Goal: Information Seeking & Learning: Learn about a topic

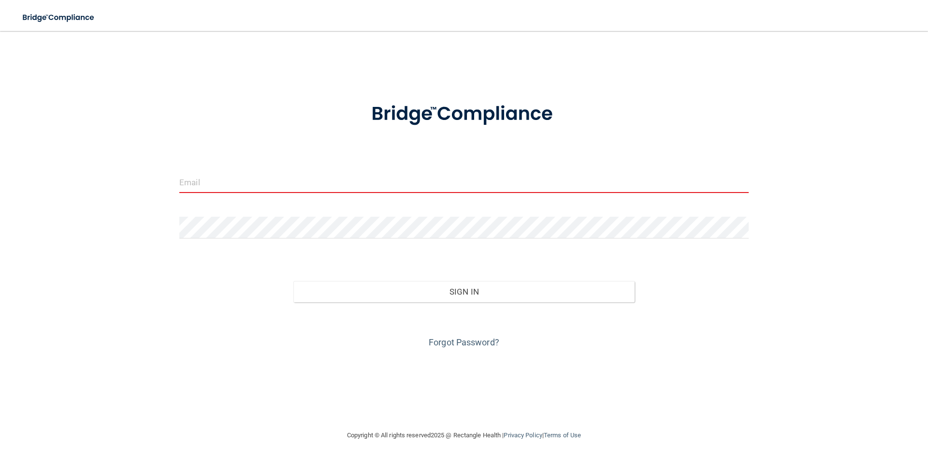
click at [212, 192] on input "email" at bounding box center [463, 182] width 569 height 22
click at [203, 184] on input "email" at bounding box center [463, 182] width 569 height 22
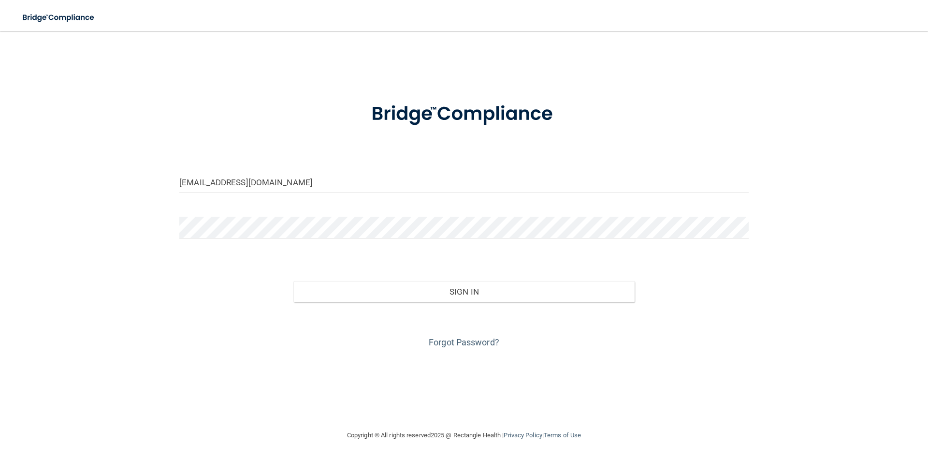
type input "[EMAIL_ADDRESS][DOMAIN_NAME]"
click at [293, 281] on button "Sign In" at bounding box center [464, 291] width 342 height 21
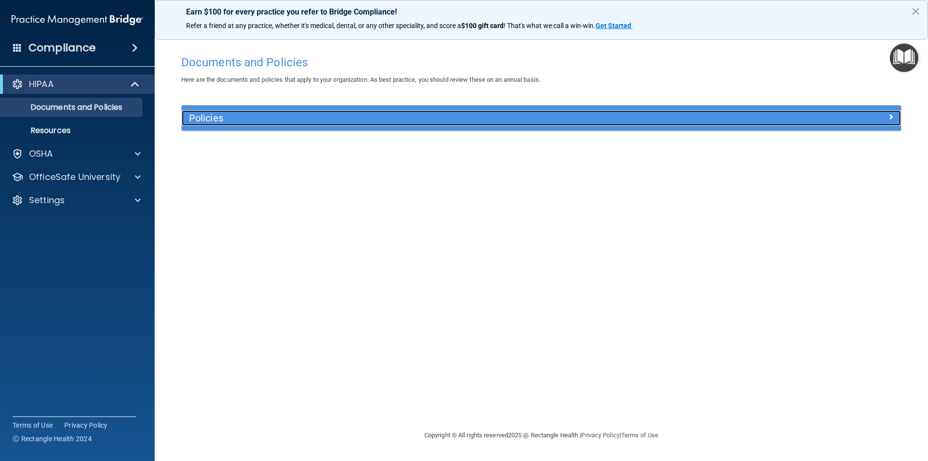
click at [353, 118] on h5 "Policies" at bounding box center [451, 118] width 525 height 11
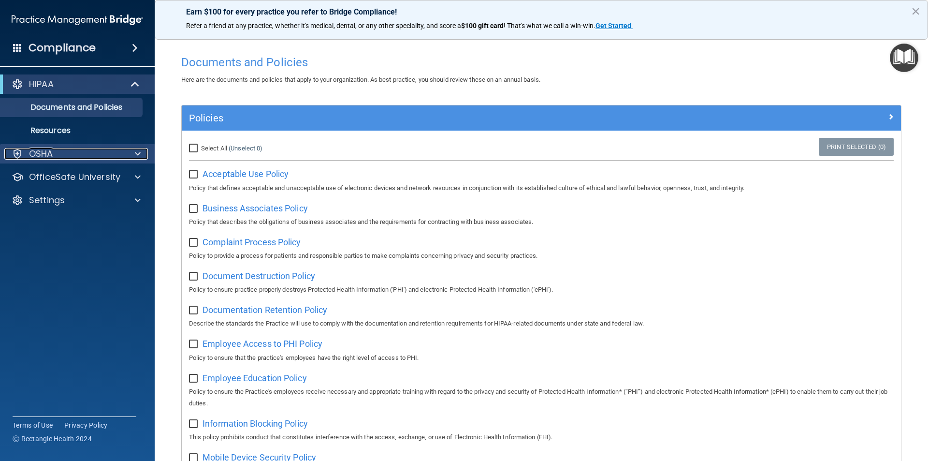
click at [99, 152] on div "OSHA" at bounding box center [64, 154] width 120 height 12
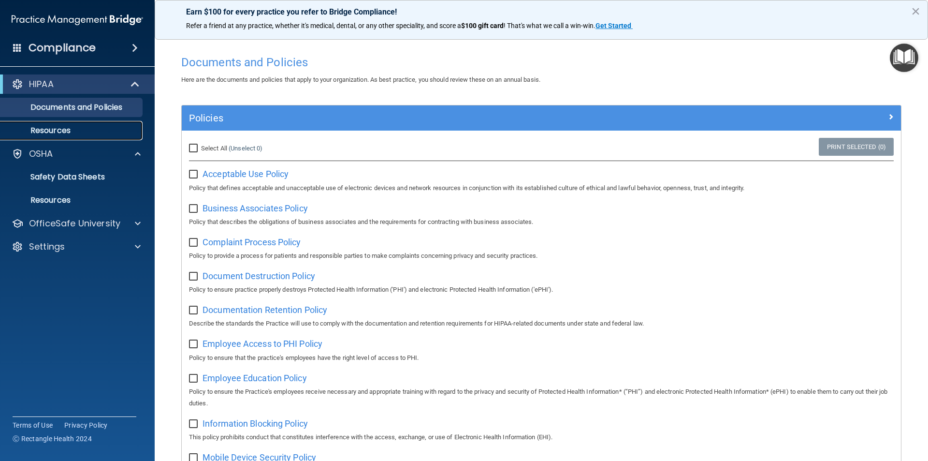
click at [59, 132] on p "Resources" at bounding box center [72, 131] width 132 height 10
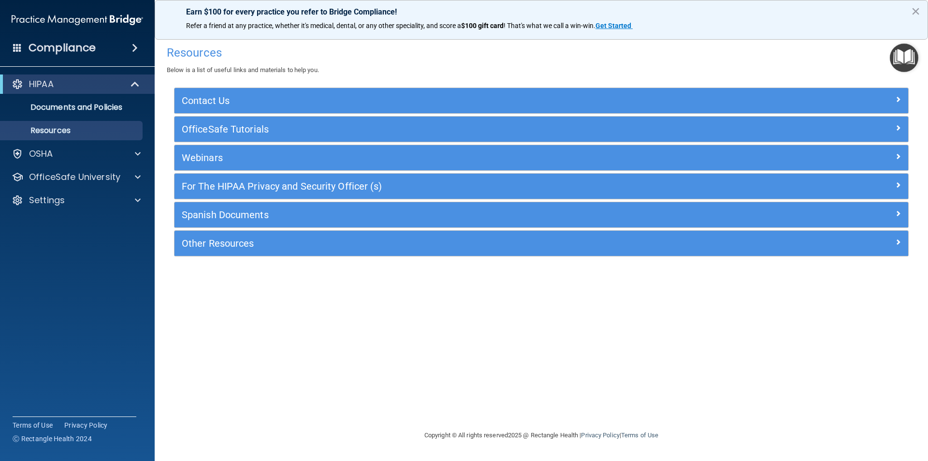
click at [101, 49] on div "Compliance" at bounding box center [77, 47] width 155 height 21
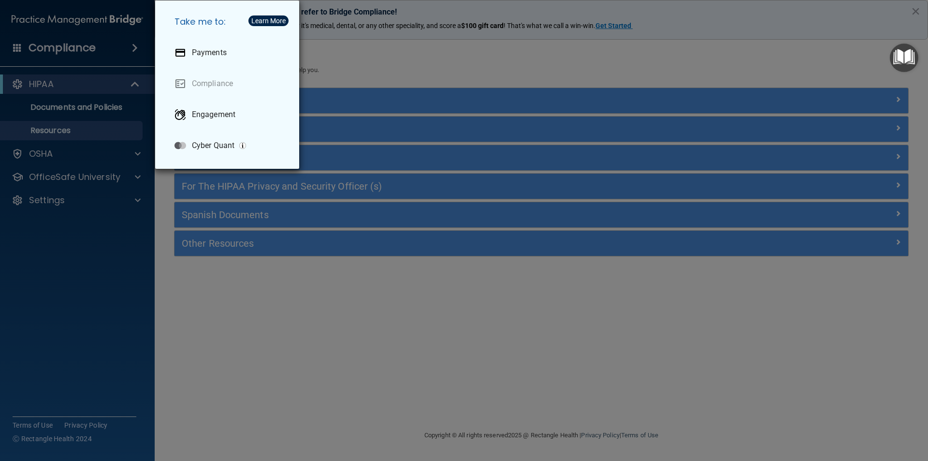
click at [112, 52] on div "Take me to: Payments Compliance Engagement Cyber Quant" at bounding box center [464, 230] width 928 height 461
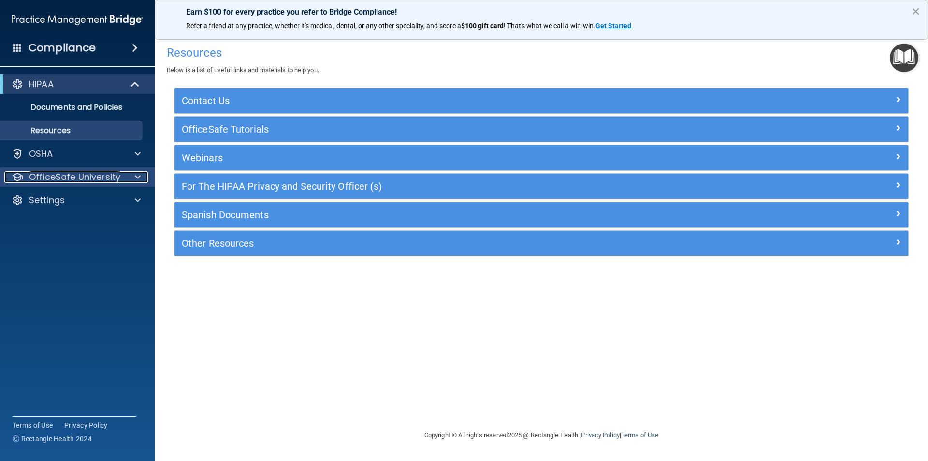
click at [95, 180] on p "OfficeSafe University" at bounding box center [74, 177] width 91 height 12
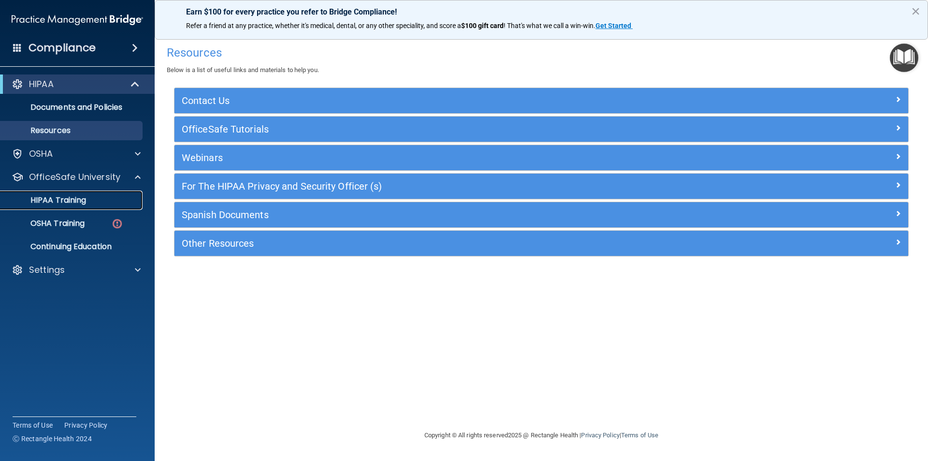
click at [83, 206] on link "HIPAA Training" at bounding box center [66, 199] width 152 height 19
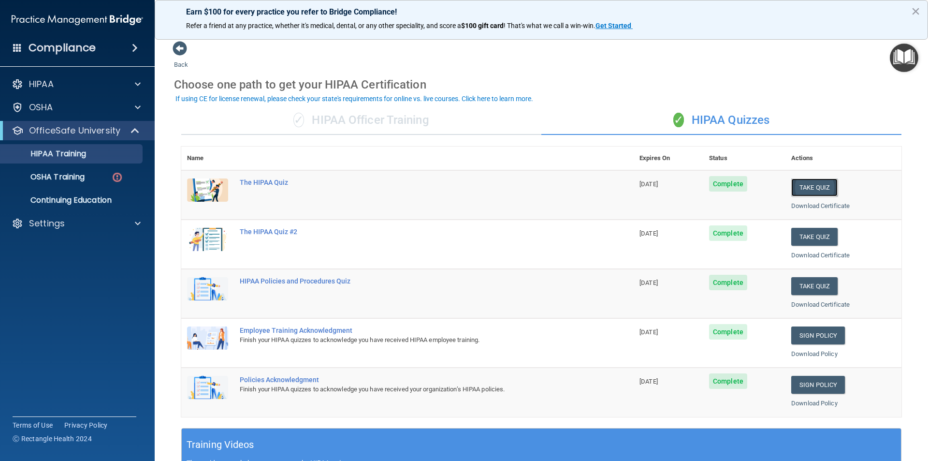
click at [809, 184] on button "Take Quiz" at bounding box center [814, 187] width 46 height 18
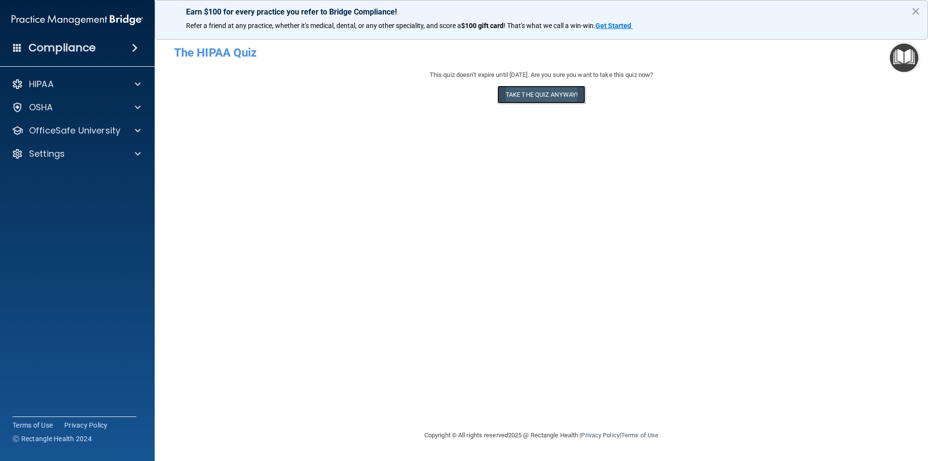
click at [542, 99] on button "Take the quiz anyway!" at bounding box center [541, 95] width 88 height 18
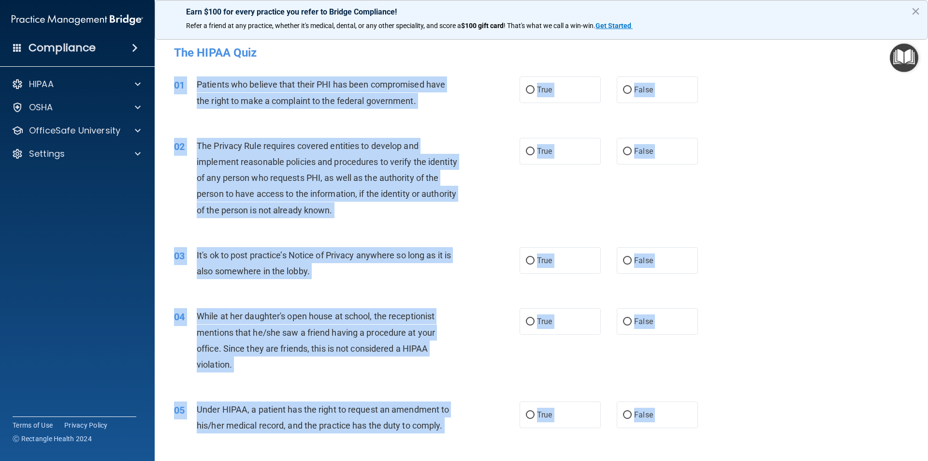
drag, startPoint x: 328, startPoint y: 374, endPoint x: 167, endPoint y: 87, distance: 328.7
copy div "01 Patients who believe that their PHI has been compromised have the right to m…"
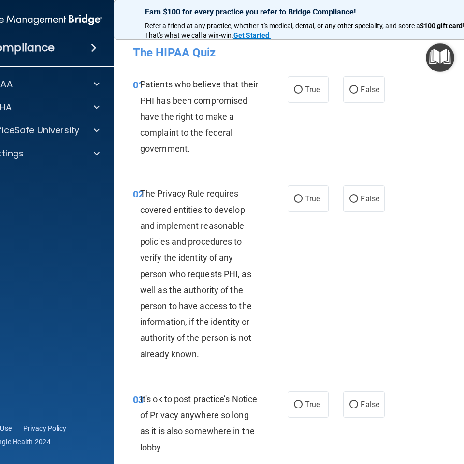
click at [425, 159] on div "01 Patients who believe that their PHI has been compromised have the right to m…" at bounding box center [309, 118] width 367 height 109
click at [305, 91] on span "True" at bounding box center [312, 89] width 15 height 9
click at [303, 91] on input "True" at bounding box center [298, 90] width 9 height 7
radio input "true"
click at [307, 198] on span "True" at bounding box center [312, 198] width 15 height 9
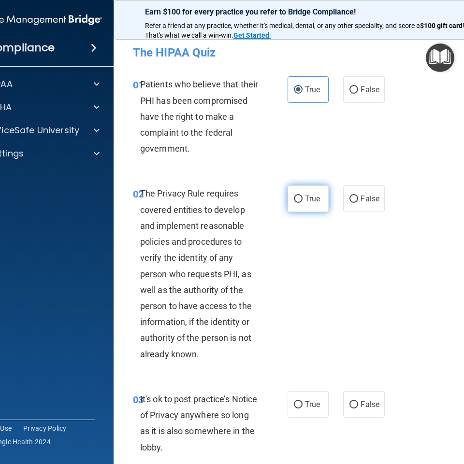
click at [303, 198] on input "True" at bounding box center [298, 199] width 9 height 7
radio input "true"
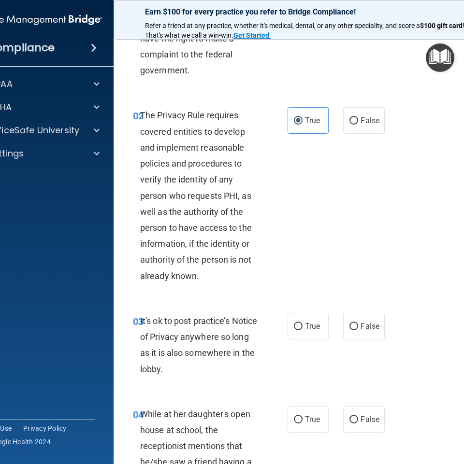
scroll to position [97, 0]
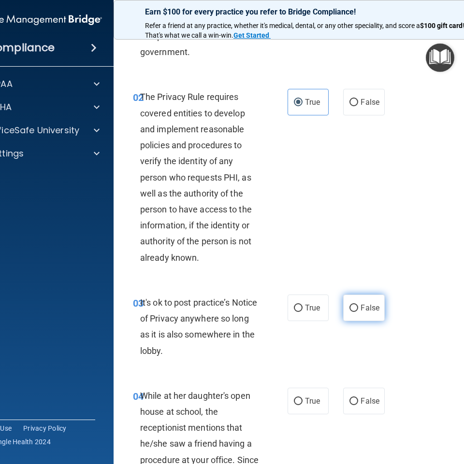
click at [355, 310] on label "False" at bounding box center [363, 308] width 41 height 27
click at [355, 310] on input "False" at bounding box center [353, 308] width 9 height 7
radio input "true"
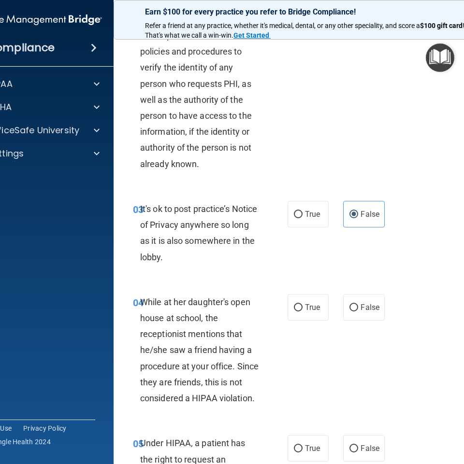
scroll to position [193, 0]
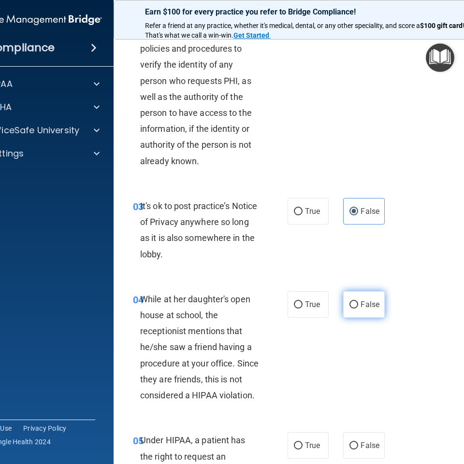
click at [369, 301] on span "False" at bounding box center [370, 304] width 19 height 9
click at [358, 302] on input "False" at bounding box center [353, 305] width 9 height 7
radio input "true"
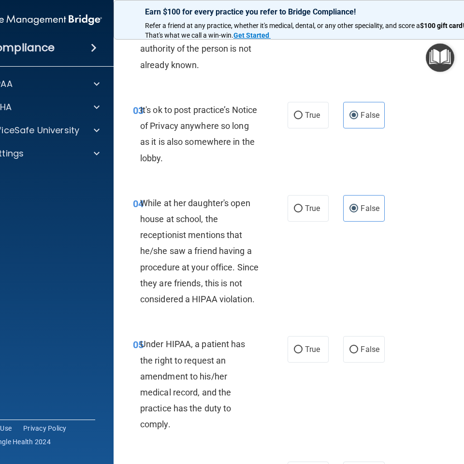
scroll to position [290, 0]
click at [290, 343] on label "True" at bounding box center [308, 349] width 41 height 27
click at [294, 346] on input "True" at bounding box center [298, 349] width 9 height 7
radio input "true"
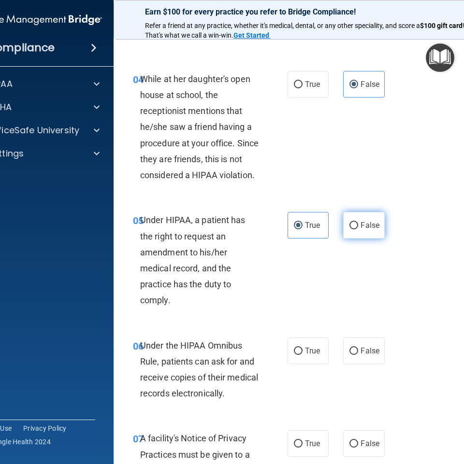
scroll to position [435, 0]
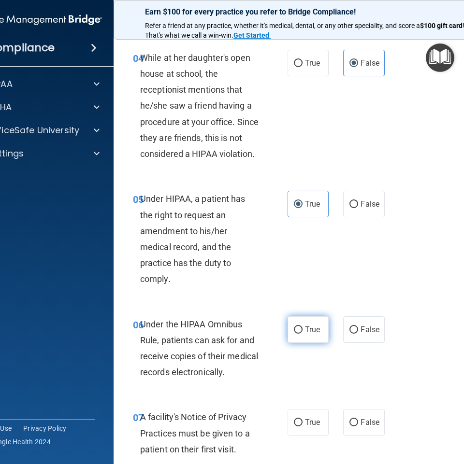
click at [296, 330] on input "True" at bounding box center [298, 330] width 9 height 7
radio input "true"
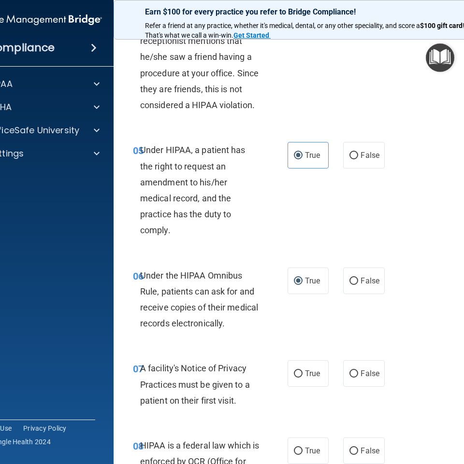
scroll to position [532, 0]
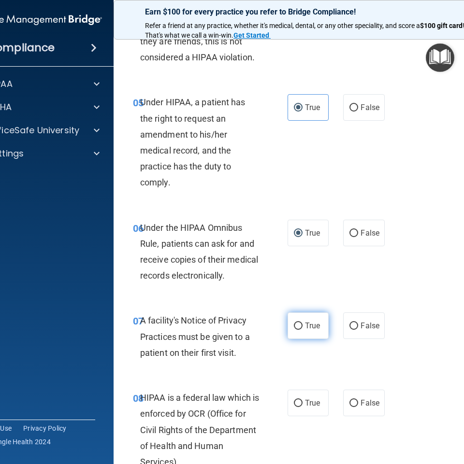
click at [301, 336] on label "True" at bounding box center [308, 326] width 41 height 27
click at [301, 330] on input "True" at bounding box center [298, 326] width 9 height 7
radio input "true"
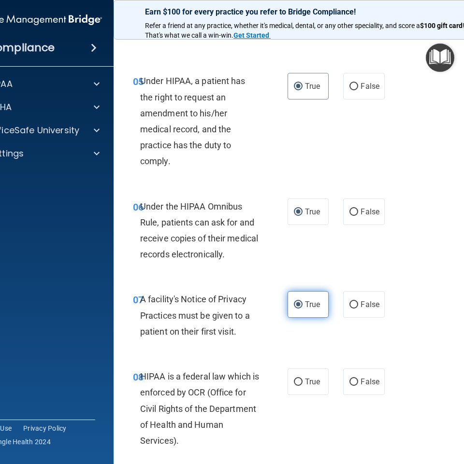
scroll to position [580, 0]
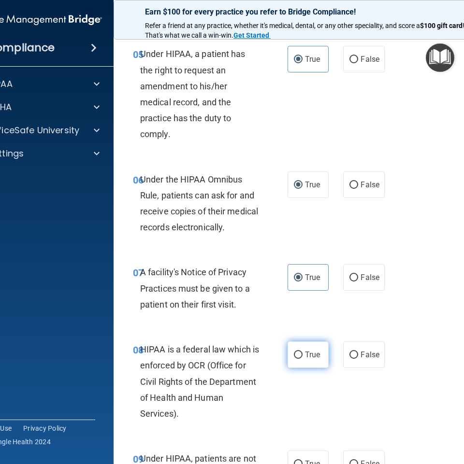
click at [305, 354] on span "True" at bounding box center [312, 354] width 15 height 9
click at [303, 354] on input "True" at bounding box center [298, 355] width 9 height 7
radio input "true"
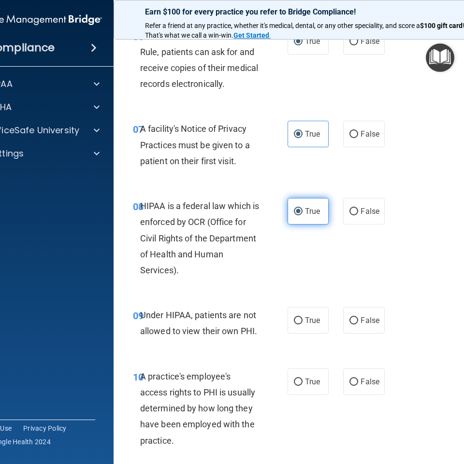
scroll to position [725, 0]
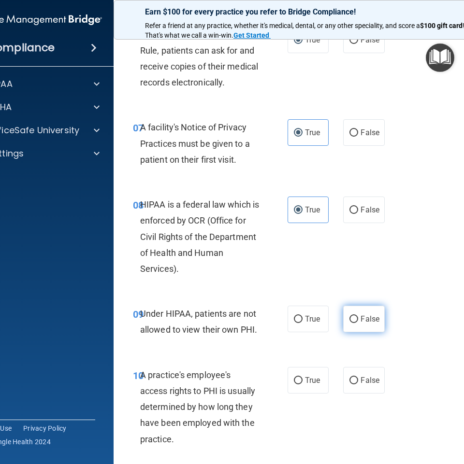
click at [361, 319] on span "False" at bounding box center [370, 319] width 19 height 9
click at [358, 319] on input "False" at bounding box center [353, 319] width 9 height 7
radio input "true"
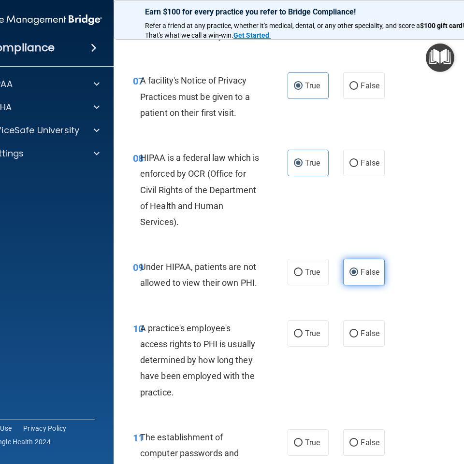
scroll to position [773, 0]
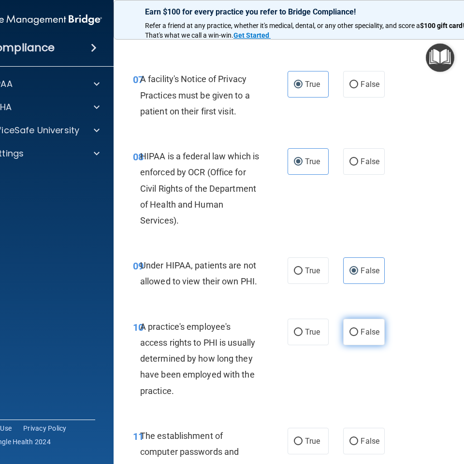
click at [351, 336] on label "False" at bounding box center [363, 332] width 41 height 27
click at [351, 336] on input "False" at bounding box center [353, 332] width 9 height 7
radio input "true"
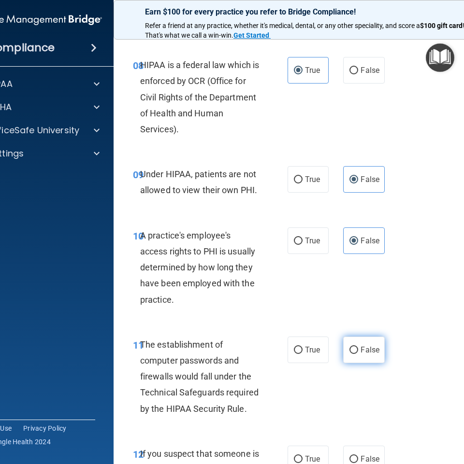
scroll to position [870, 0]
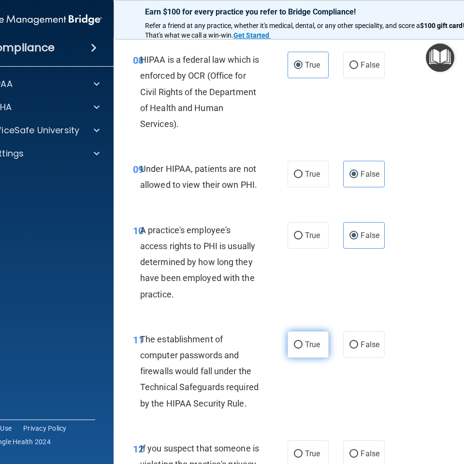
click at [299, 345] on label "True" at bounding box center [308, 345] width 41 height 27
click at [299, 345] on input "True" at bounding box center [298, 345] width 9 height 7
radio input "true"
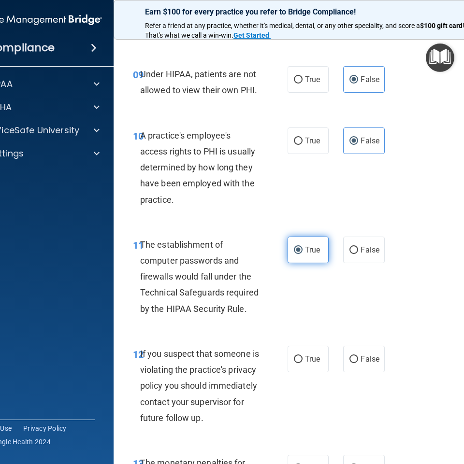
scroll to position [966, 0]
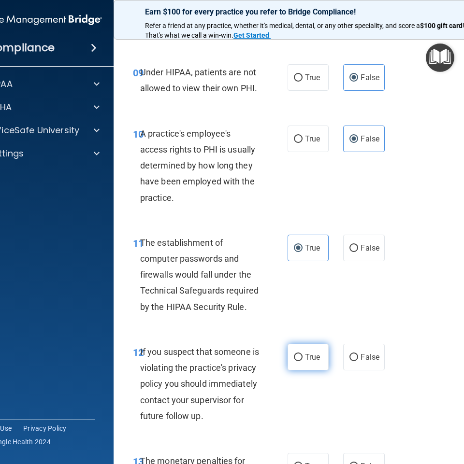
click at [305, 359] on span "True" at bounding box center [312, 357] width 15 height 9
click at [303, 359] on input "True" at bounding box center [298, 357] width 9 height 7
radio input "true"
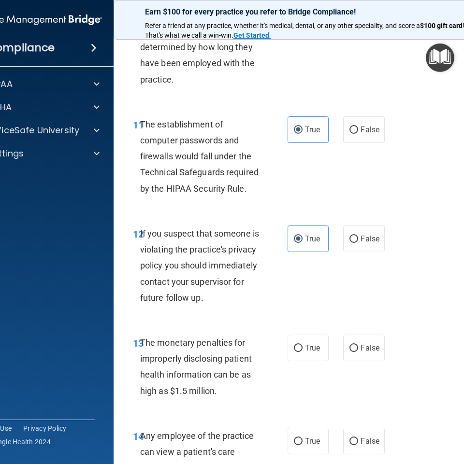
scroll to position [1111, 0]
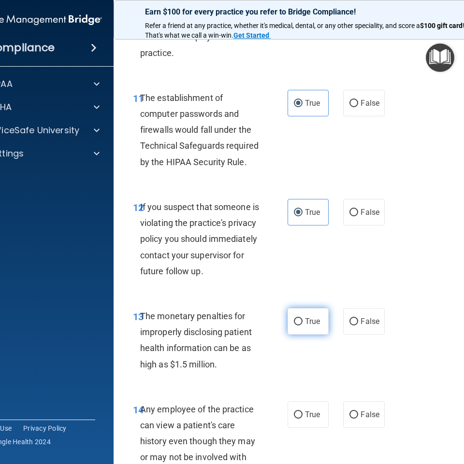
click at [294, 326] on input "True" at bounding box center [298, 321] width 9 height 7
radio input "true"
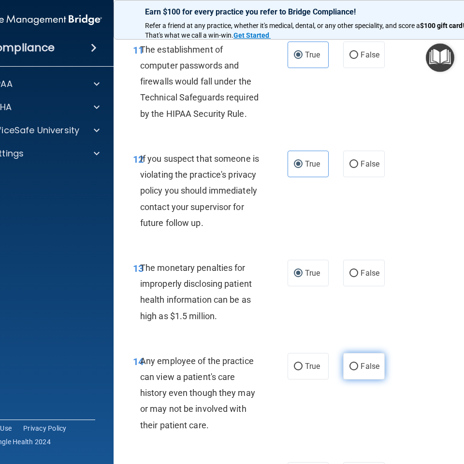
click at [357, 380] on label "False" at bounding box center [363, 366] width 41 height 27
click at [357, 371] on input "False" at bounding box center [353, 366] width 9 height 7
radio input "true"
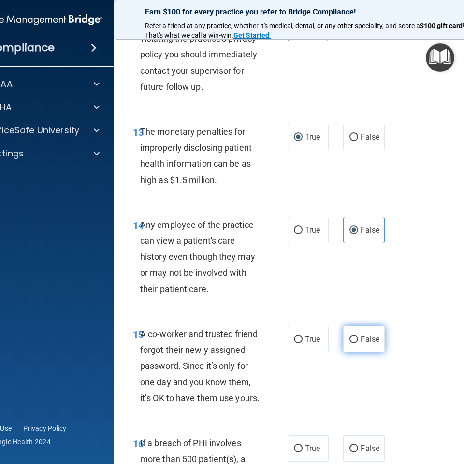
scroll to position [1305, 0]
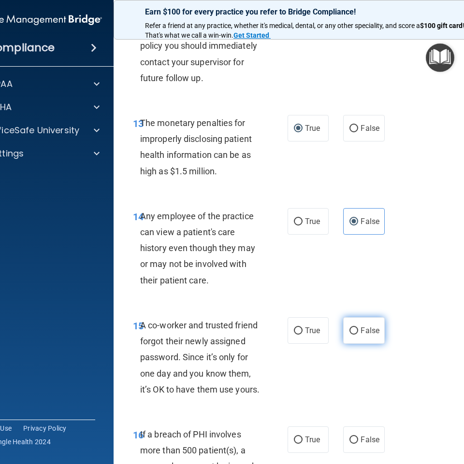
click at [361, 344] on label "False" at bounding box center [363, 330] width 41 height 27
click at [358, 335] on input "False" at bounding box center [353, 331] width 9 height 7
radio input "true"
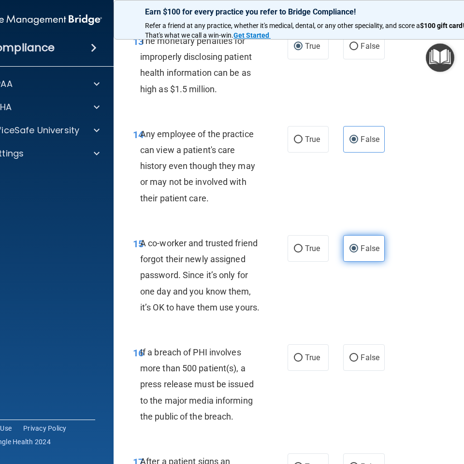
scroll to position [1401, 0]
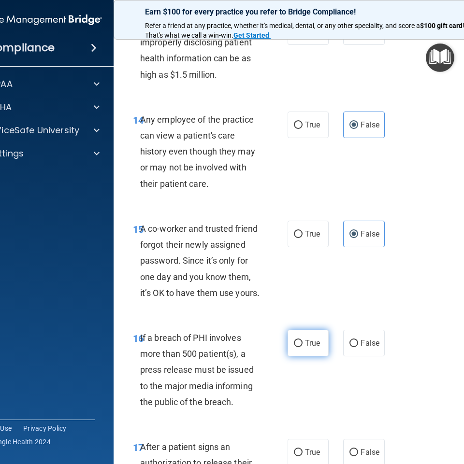
click at [297, 357] on label "True" at bounding box center [308, 343] width 41 height 27
click at [297, 347] on input "True" at bounding box center [298, 343] width 9 height 7
radio input "true"
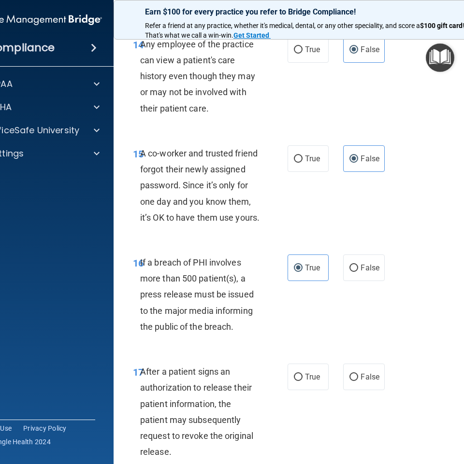
scroll to position [1498, 0]
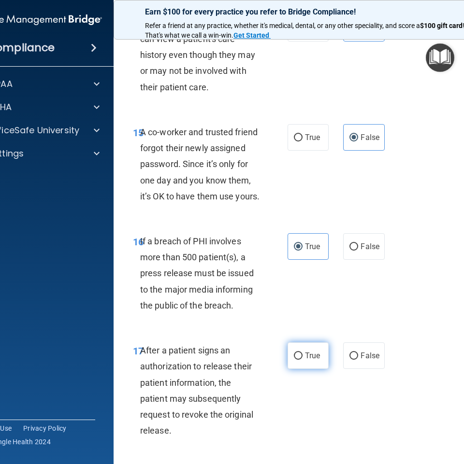
click at [305, 361] on span "True" at bounding box center [312, 355] width 15 height 9
click at [303, 360] on input "True" at bounding box center [298, 356] width 9 height 7
radio input "true"
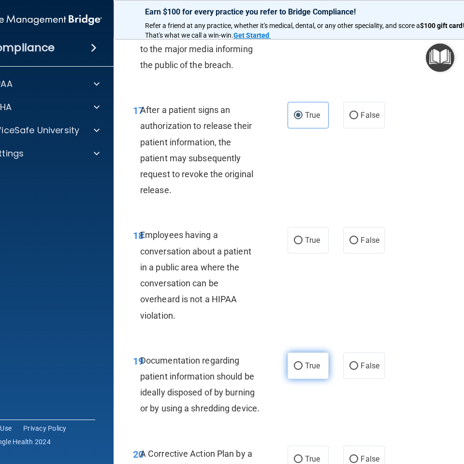
scroll to position [1740, 0]
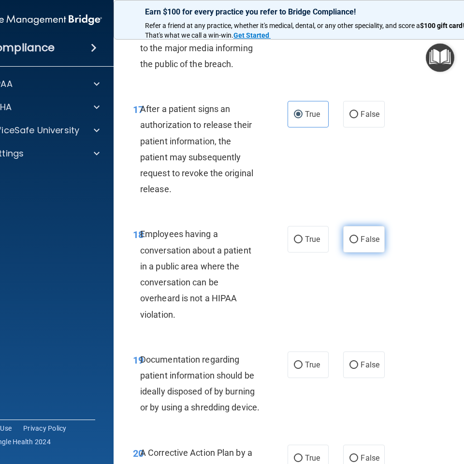
click at [374, 244] on span "False" at bounding box center [370, 239] width 19 height 9
click at [358, 244] on input "False" at bounding box center [353, 239] width 9 height 7
radio input "true"
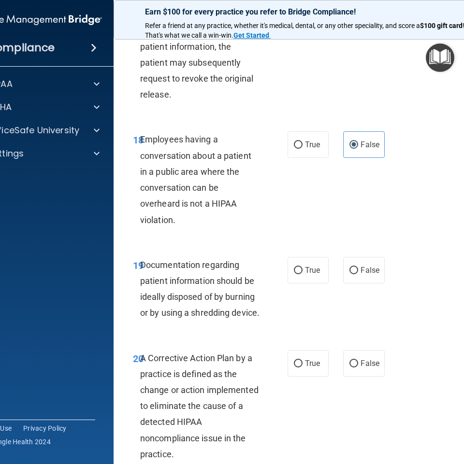
scroll to position [1836, 0]
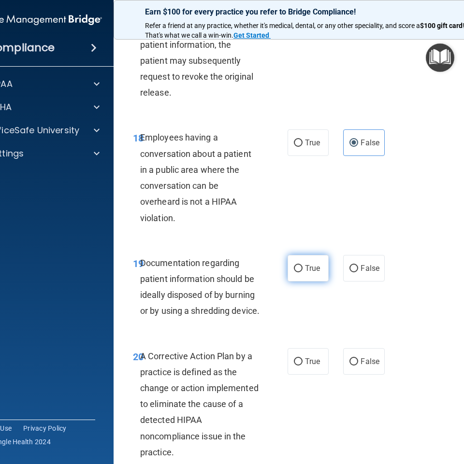
click at [305, 273] on span "True" at bounding box center [312, 268] width 15 height 9
click at [303, 273] on input "True" at bounding box center [298, 268] width 9 height 7
radio input "true"
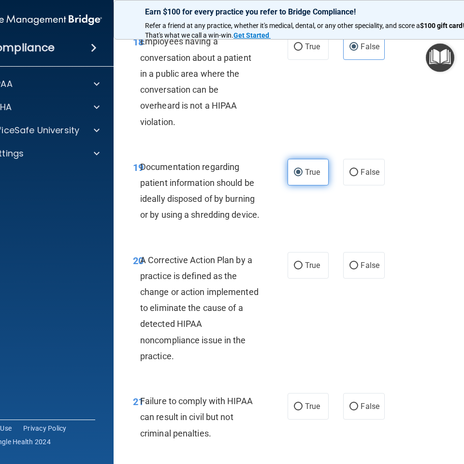
scroll to position [1933, 0]
click at [300, 278] on label "True" at bounding box center [308, 265] width 41 height 27
click at [300, 269] on input "True" at bounding box center [298, 265] width 9 height 7
radio input "true"
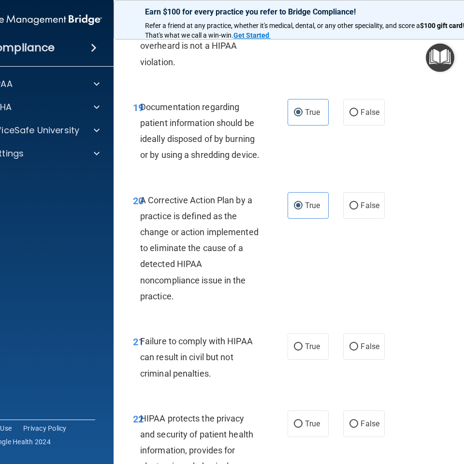
scroll to position [2030, 0]
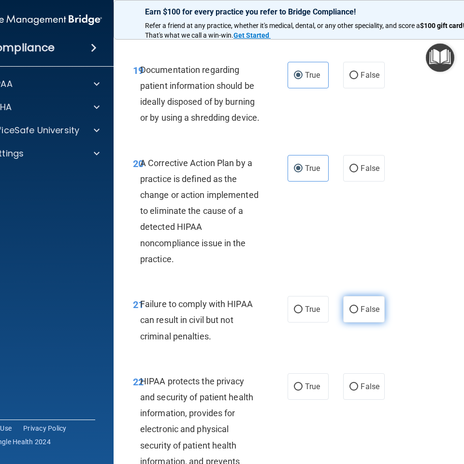
click at [353, 323] on label "False" at bounding box center [363, 309] width 41 height 27
click at [353, 314] on input "False" at bounding box center [353, 309] width 9 height 7
radio input "true"
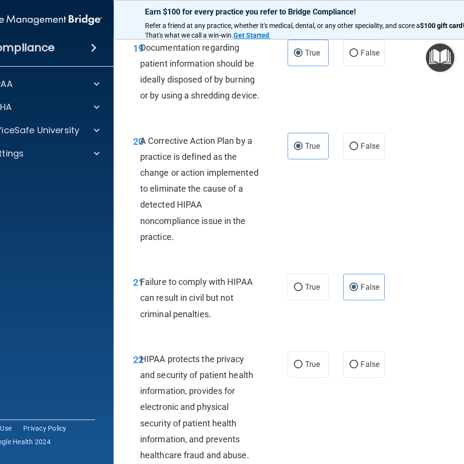
scroll to position [2126, 0]
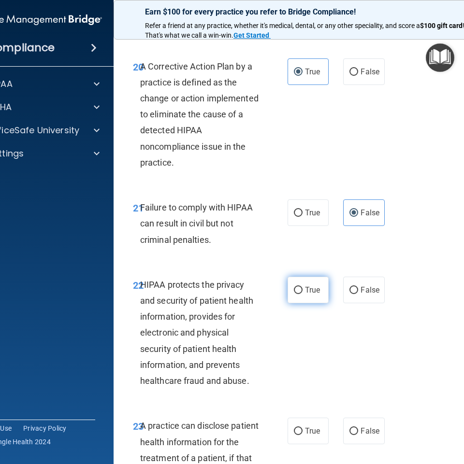
click at [295, 294] on input "True" at bounding box center [298, 290] width 9 height 7
radio input "true"
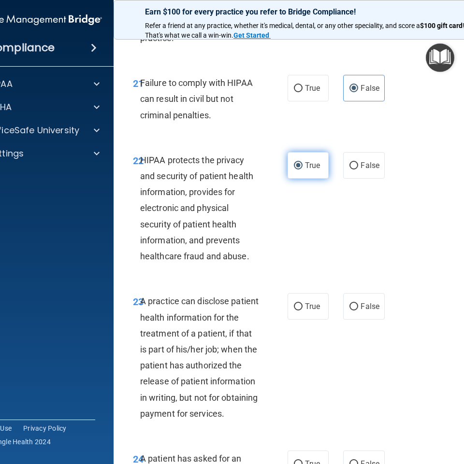
scroll to position [2271, 0]
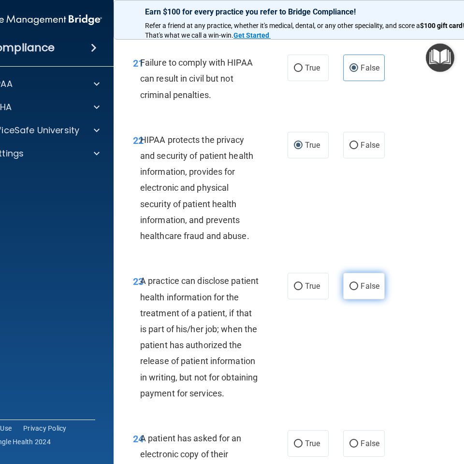
click at [361, 291] on span "False" at bounding box center [370, 286] width 19 height 9
click at [358, 290] on input "False" at bounding box center [353, 286] width 9 height 7
radio input "true"
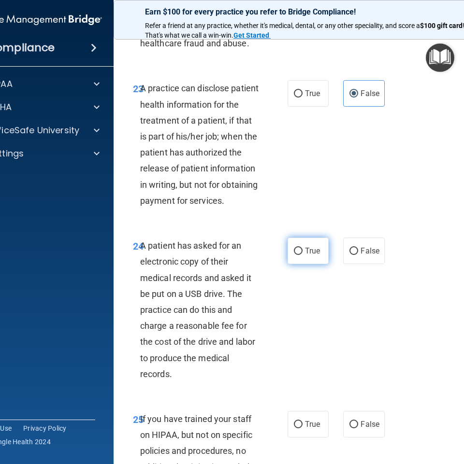
scroll to position [2465, 0]
click at [290, 264] on label "True" at bounding box center [308, 250] width 41 height 27
click at [294, 255] on input "True" at bounding box center [298, 250] width 9 height 7
radio input "true"
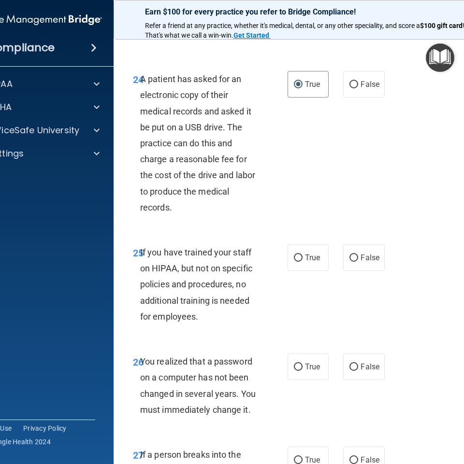
scroll to position [2658, 0]
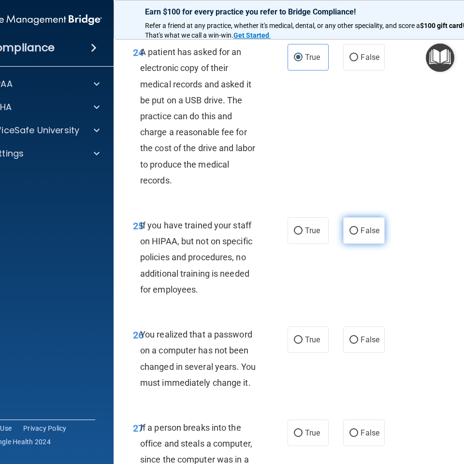
click at [372, 235] on span "False" at bounding box center [370, 230] width 19 height 9
click at [358, 235] on input "False" at bounding box center [353, 231] width 9 height 7
radio input "true"
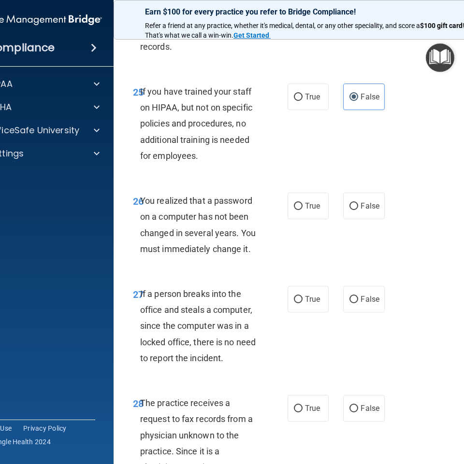
scroll to position [2803, 0]
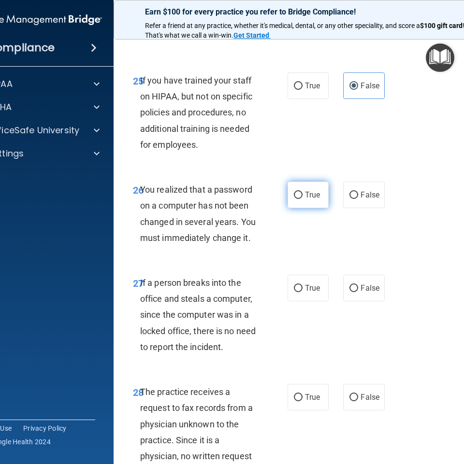
click at [305, 200] on span "True" at bounding box center [312, 194] width 15 height 9
click at [302, 199] on input "True" at bounding box center [298, 195] width 9 height 7
radio input "true"
click at [361, 293] on span "False" at bounding box center [370, 288] width 19 height 9
click at [358, 292] on input "False" at bounding box center [353, 288] width 9 height 7
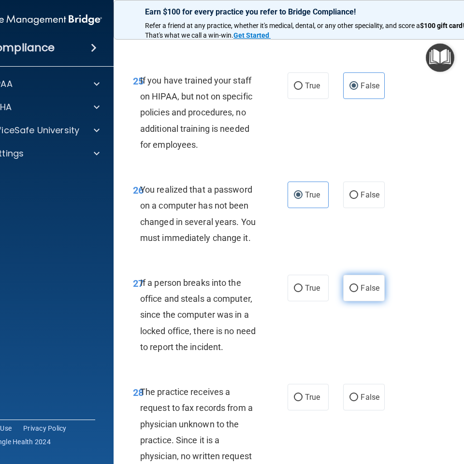
radio input "true"
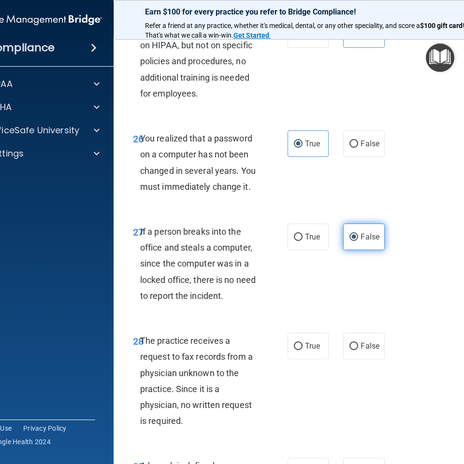
scroll to position [2899, 0]
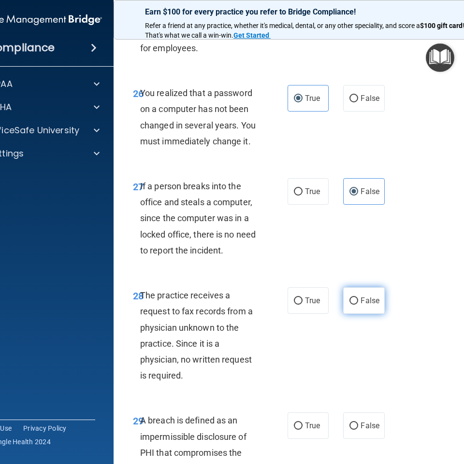
click at [371, 314] on label "False" at bounding box center [363, 301] width 41 height 27
click at [358, 305] on input "False" at bounding box center [353, 301] width 9 height 7
radio input "true"
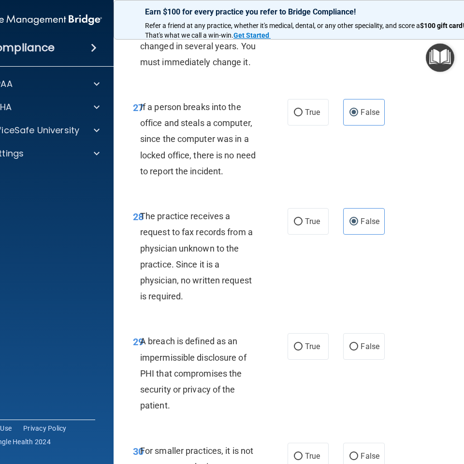
scroll to position [3044, 0]
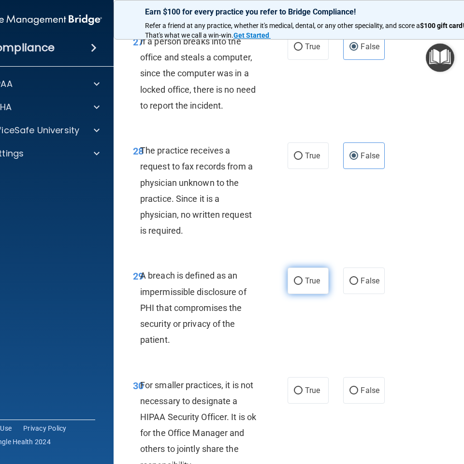
click at [305, 286] on span "True" at bounding box center [312, 280] width 15 height 9
click at [303, 285] on input "True" at bounding box center [298, 281] width 9 height 7
radio input "true"
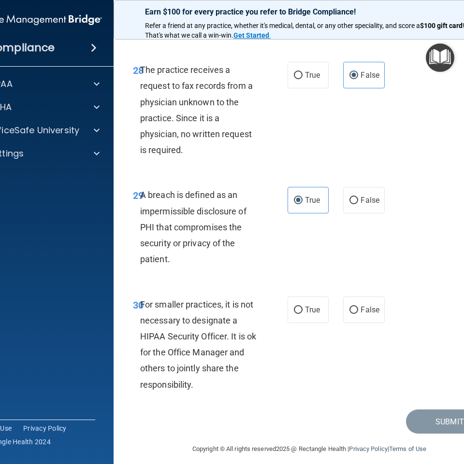
scroll to position [3141, 0]
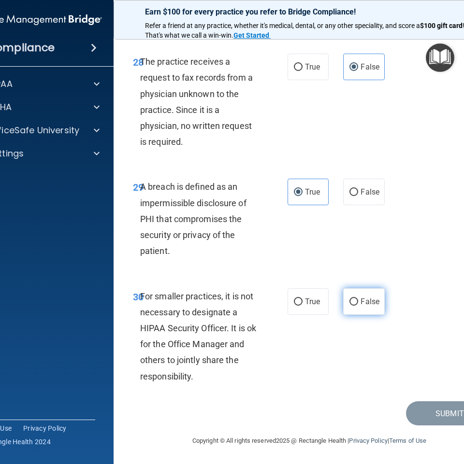
click at [364, 315] on label "False" at bounding box center [363, 302] width 41 height 27
click at [358, 306] on input "False" at bounding box center [353, 302] width 9 height 7
radio input "true"
click at [419, 417] on button "Submit" at bounding box center [449, 414] width 87 height 25
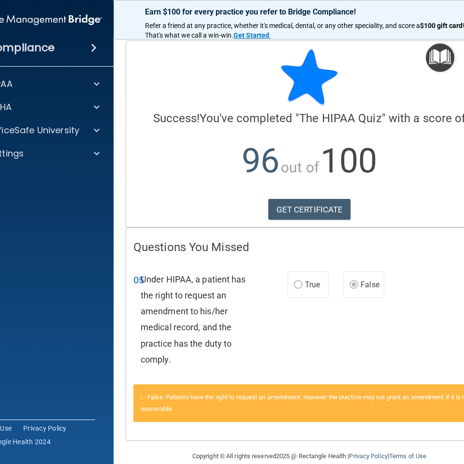
click at [329, 374] on div "05 Under HIPAA, a patient has the right to request an amendment to his/her medi…" at bounding box center [309, 322] width 366 height 125
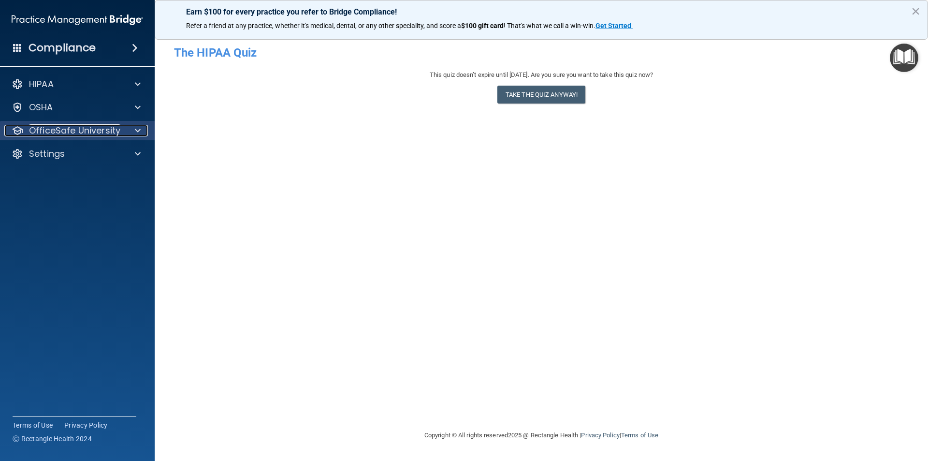
click at [83, 134] on p "OfficeSafe University" at bounding box center [74, 131] width 91 height 12
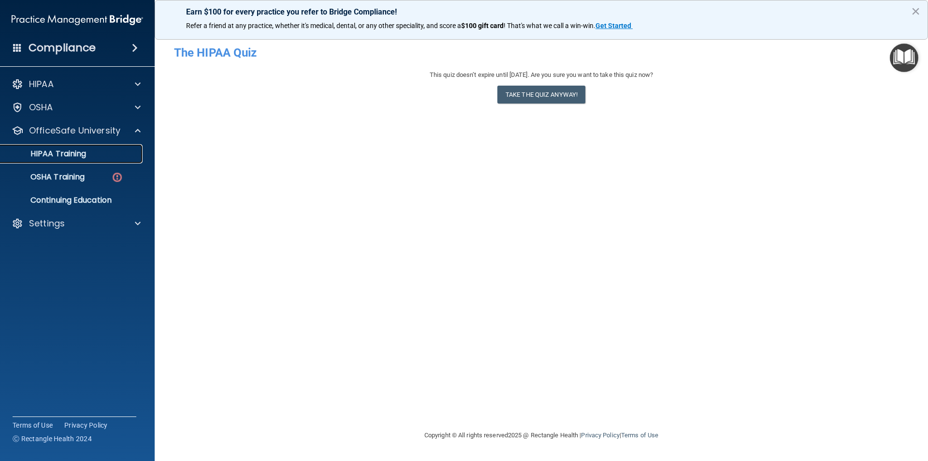
click at [85, 156] on p "HIPAA Training" at bounding box center [46, 154] width 80 height 10
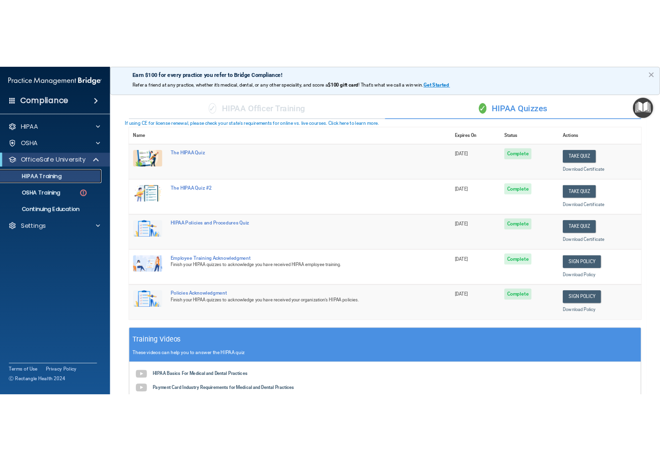
scroll to position [267, 0]
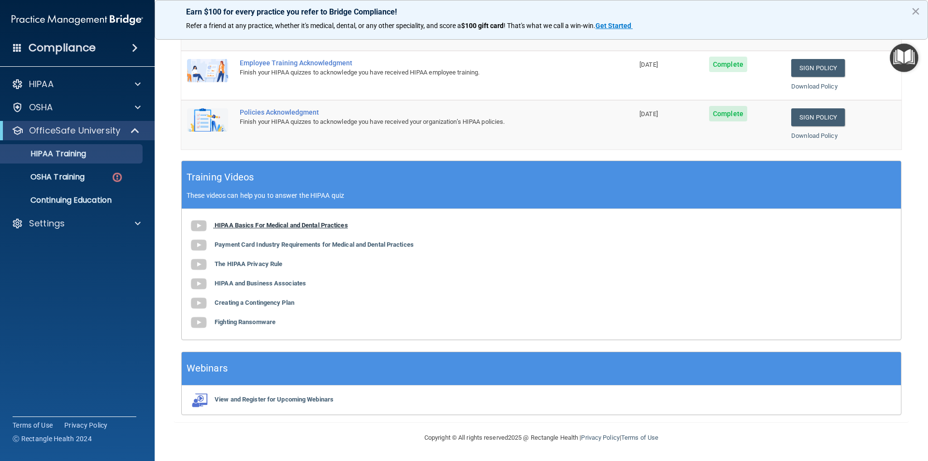
click at [234, 226] on b "HIPAA Basics For Medical and Dental Practices" at bounding box center [281, 224] width 133 height 7
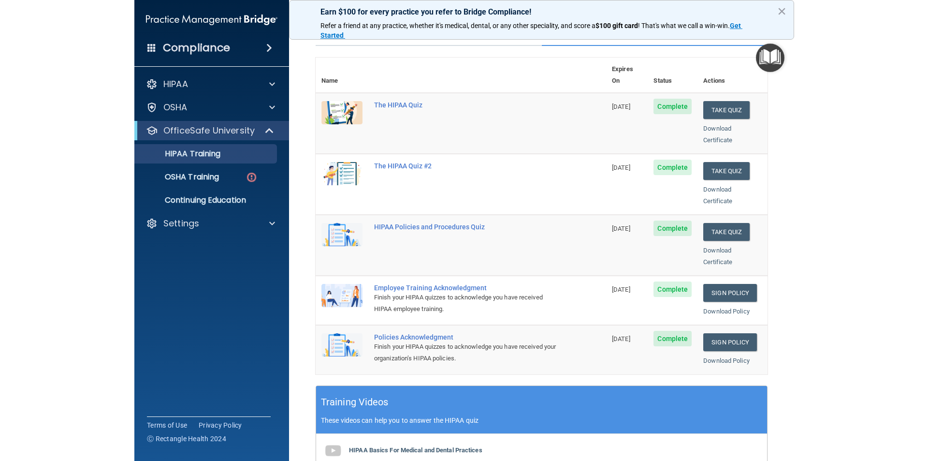
scroll to position [0, 0]
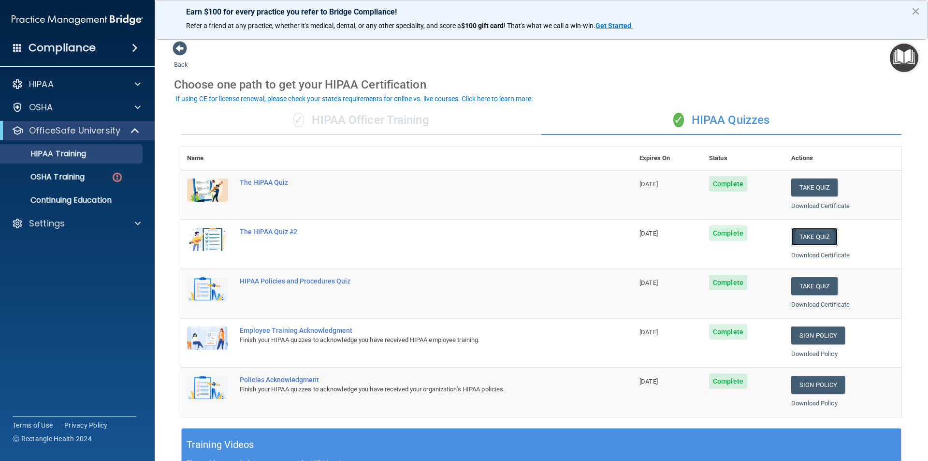
click at [815, 238] on button "Take Quiz" at bounding box center [814, 237] width 46 height 18
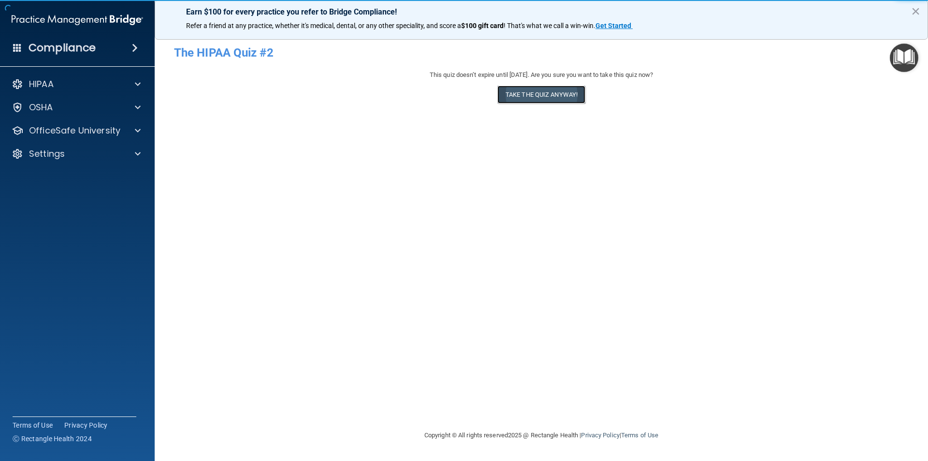
click at [546, 94] on button "Take the quiz anyway!" at bounding box center [541, 95] width 88 height 18
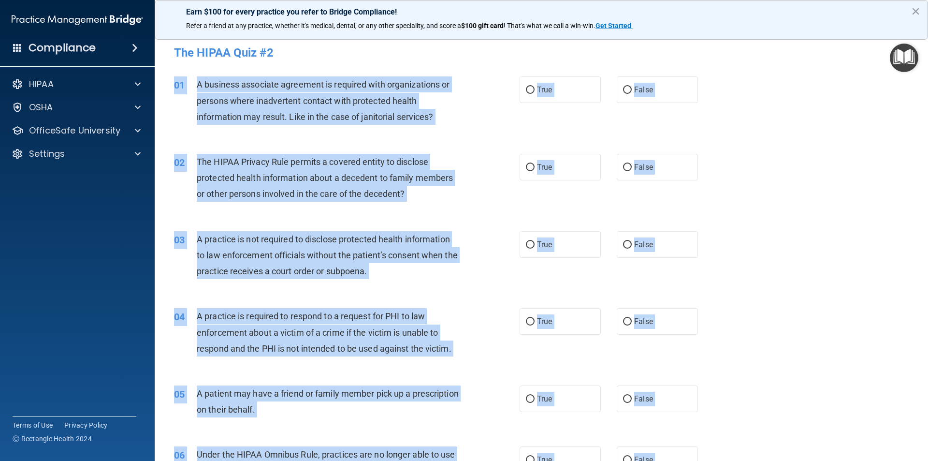
drag, startPoint x: 457, startPoint y: 374, endPoint x: 166, endPoint y: 82, distance: 412.4
copy div "01 A business associate agreement is required with organizations or persons whe…"
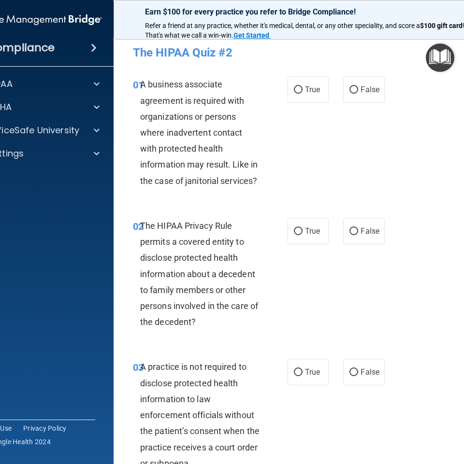
click at [433, 151] on div "01 A business associate agreement is required with organizations or persons whe…" at bounding box center [309, 135] width 367 height 142
click at [309, 93] on span "True" at bounding box center [312, 89] width 15 height 9
click at [303, 93] on input "True" at bounding box center [298, 90] width 9 height 7
radio input "true"
click at [305, 228] on span "True" at bounding box center [312, 231] width 15 height 9
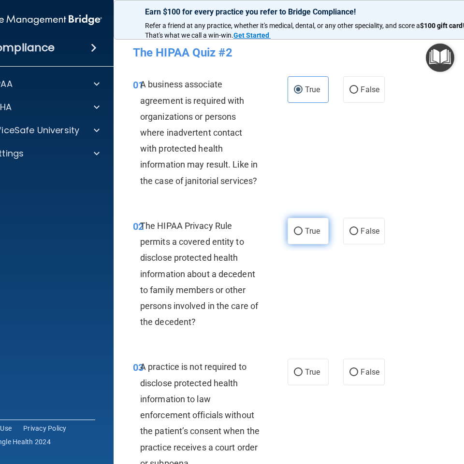
click at [303, 228] on input "True" at bounding box center [298, 231] width 9 height 7
radio input "true"
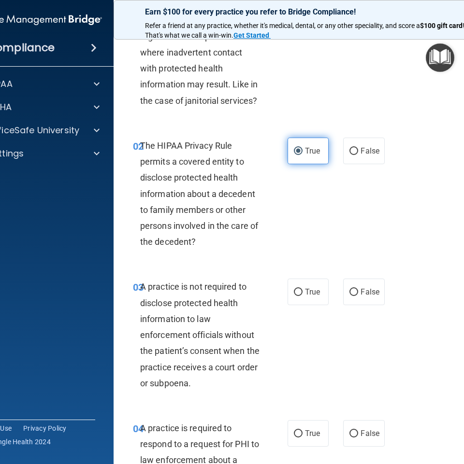
scroll to position [97, 0]
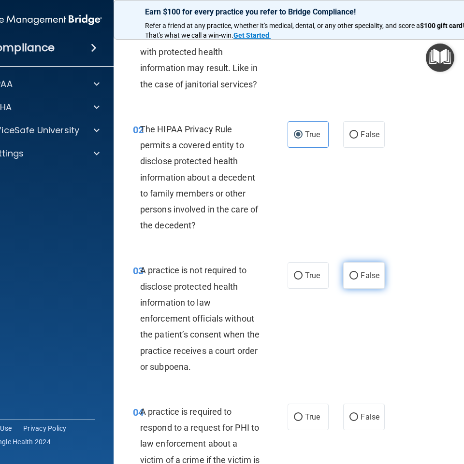
click at [361, 275] on span "False" at bounding box center [370, 275] width 19 height 9
click at [358, 275] on input "False" at bounding box center [353, 276] width 9 height 7
radio input "true"
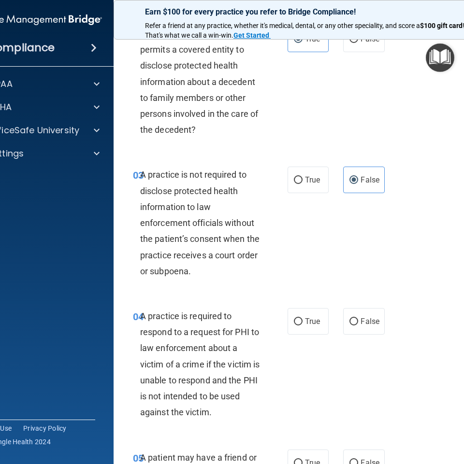
scroll to position [193, 0]
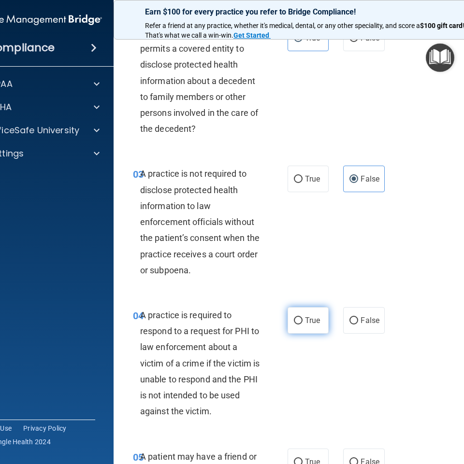
drag, startPoint x: 297, startPoint y: 321, endPoint x: 303, endPoint y: 325, distance: 7.0
click at [303, 325] on label "True" at bounding box center [308, 320] width 41 height 27
click at [303, 325] on input "True" at bounding box center [298, 320] width 9 height 7
radio input "true"
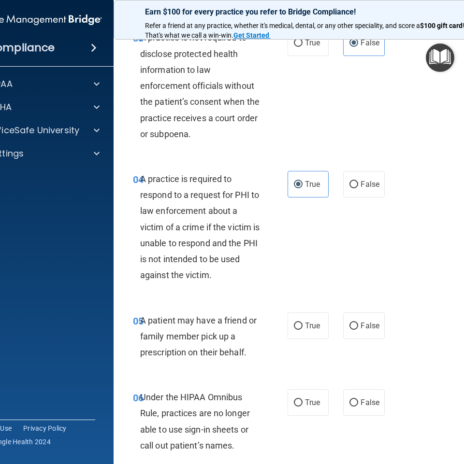
scroll to position [338, 0]
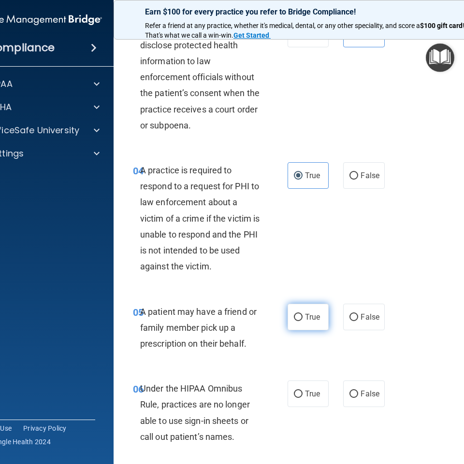
click at [292, 322] on label "True" at bounding box center [308, 317] width 41 height 27
click at [294, 321] on input "True" at bounding box center [298, 317] width 9 height 7
radio input "true"
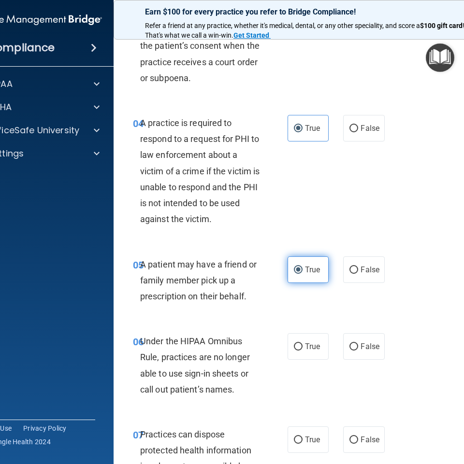
scroll to position [387, 0]
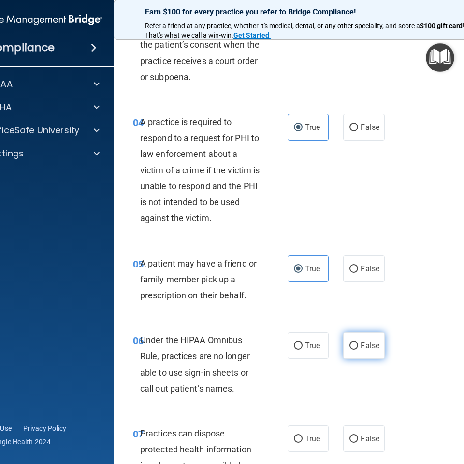
click at [374, 336] on label "False" at bounding box center [363, 345] width 41 height 27
click at [358, 343] on input "False" at bounding box center [353, 346] width 9 height 7
radio input "true"
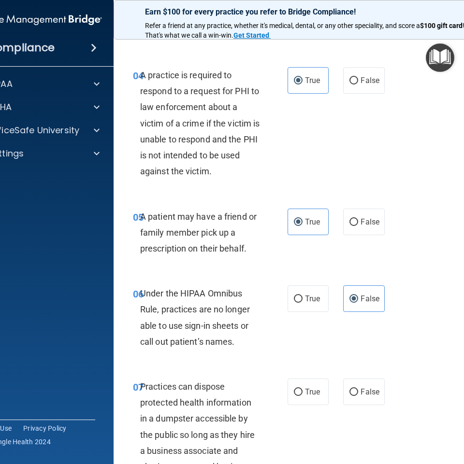
scroll to position [435, 0]
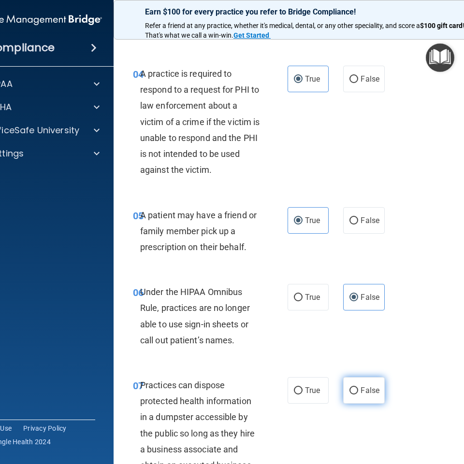
click at [363, 395] on span "False" at bounding box center [370, 390] width 19 height 9
click at [358, 395] on input "False" at bounding box center [353, 391] width 9 height 7
radio input "true"
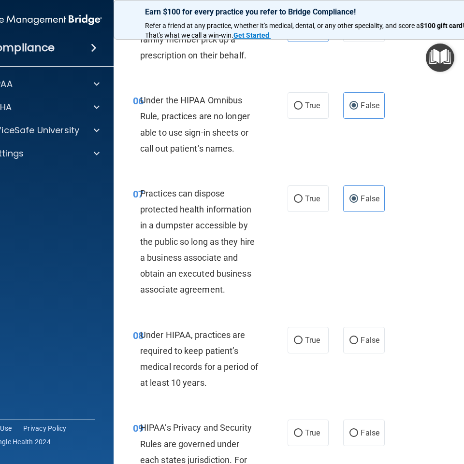
scroll to position [628, 0]
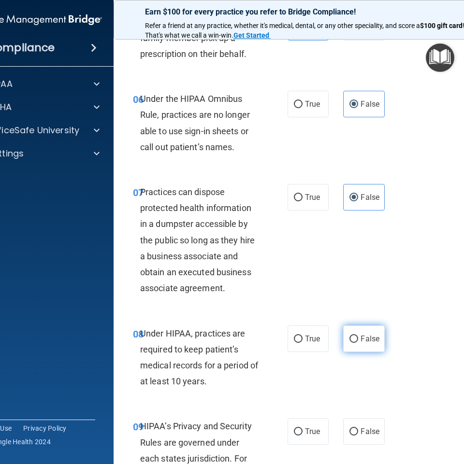
click at [347, 330] on label "False" at bounding box center [363, 339] width 41 height 27
click at [349, 336] on input "False" at bounding box center [353, 339] width 9 height 7
radio input "true"
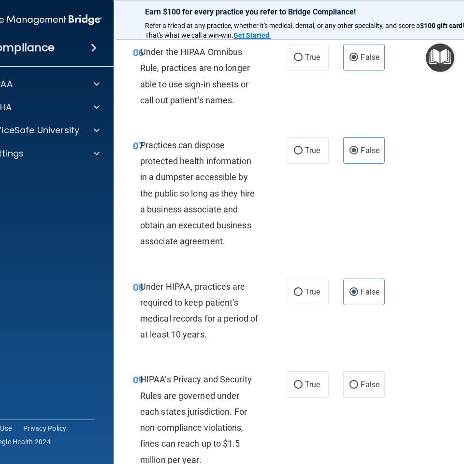
scroll to position [677, 0]
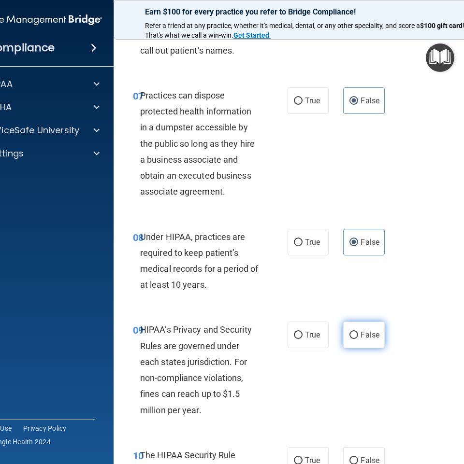
click at [366, 329] on label "False" at bounding box center [363, 335] width 41 height 27
click at [358, 332] on input "False" at bounding box center [353, 335] width 9 height 7
radio input "true"
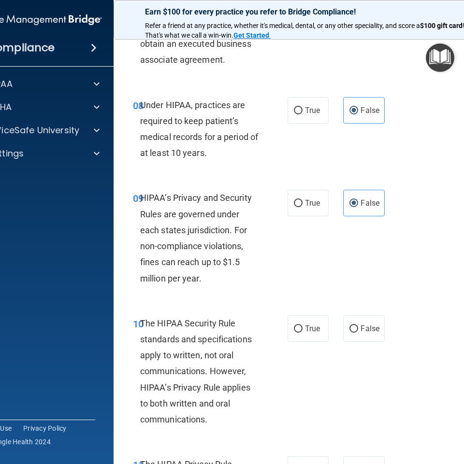
scroll to position [870, 0]
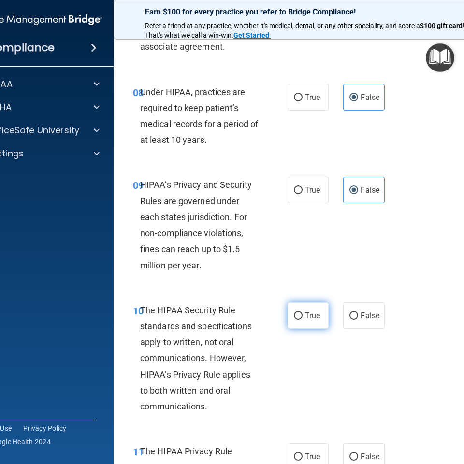
click at [296, 319] on input "True" at bounding box center [298, 316] width 9 height 7
radio input "true"
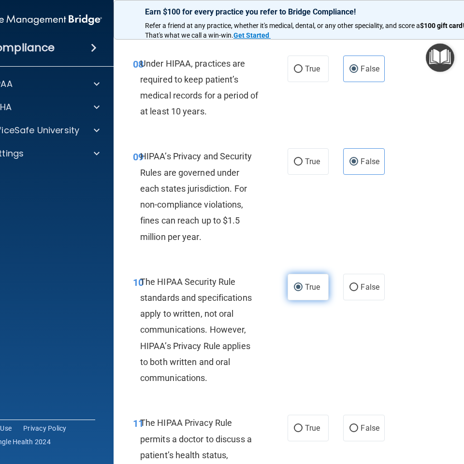
scroll to position [966, 0]
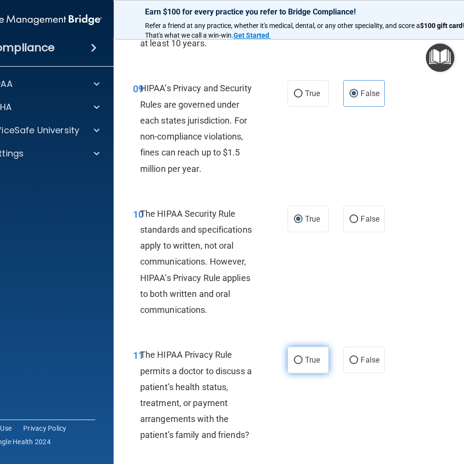
click at [306, 358] on span "True" at bounding box center [312, 360] width 15 height 9
click at [303, 358] on input "True" at bounding box center [298, 360] width 9 height 7
radio input "true"
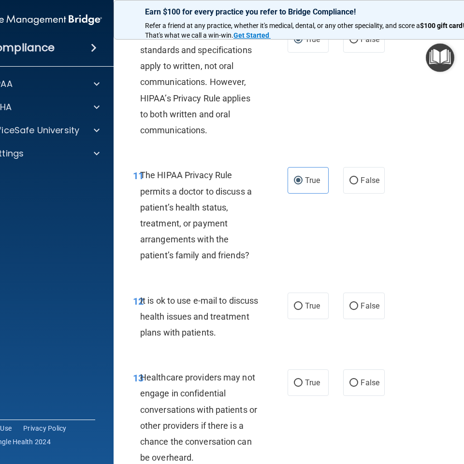
scroll to position [1160, 0]
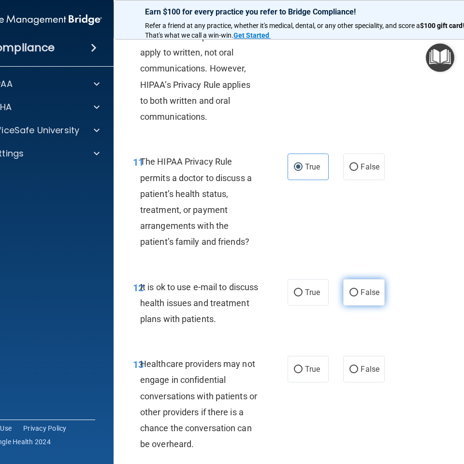
click at [361, 296] on span "False" at bounding box center [370, 292] width 19 height 9
click at [358, 296] on input "False" at bounding box center [353, 292] width 9 height 7
radio input "true"
click at [306, 296] on span "True" at bounding box center [312, 292] width 15 height 9
click at [303, 296] on input "True" at bounding box center [298, 292] width 9 height 7
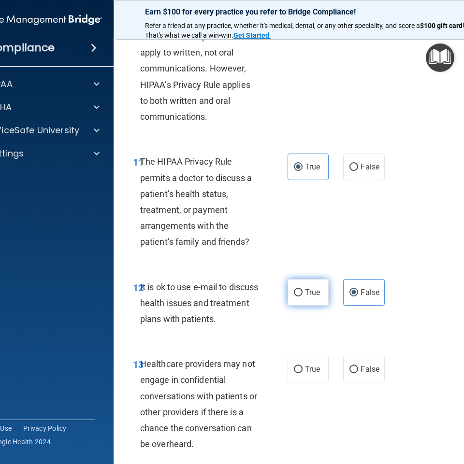
radio input "true"
radio input "false"
click at [313, 365] on span "True" at bounding box center [312, 369] width 15 height 9
click at [303, 366] on input "True" at bounding box center [298, 369] width 9 height 7
radio input "true"
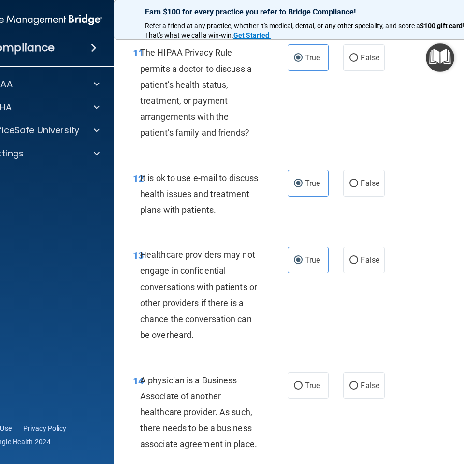
scroll to position [1305, 0]
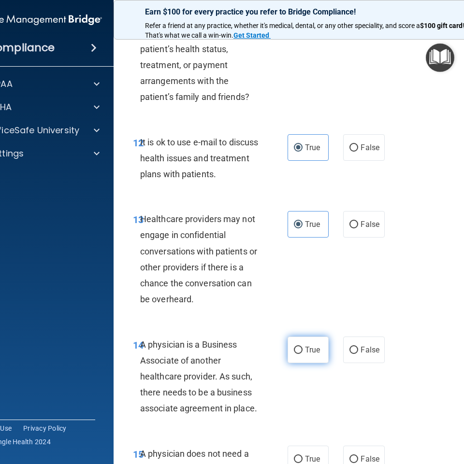
click at [294, 356] on label "True" at bounding box center [308, 350] width 41 height 27
click at [294, 354] on input "True" at bounding box center [298, 350] width 9 height 7
radio input "true"
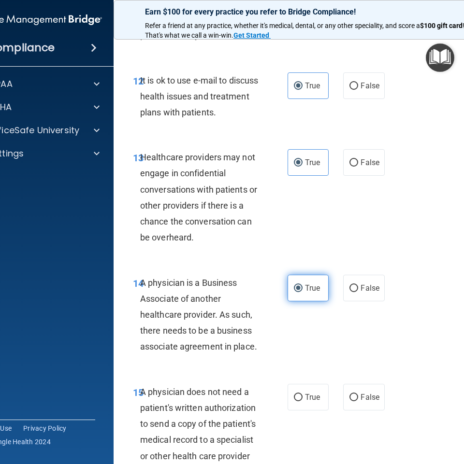
scroll to position [1401, 0]
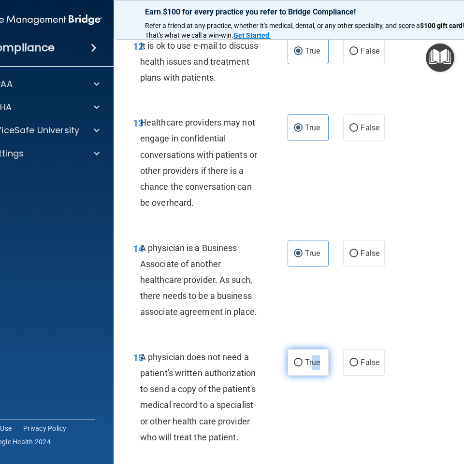
drag, startPoint x: 316, startPoint y: 363, endPoint x: 306, endPoint y: 368, distance: 10.4
click at [306, 368] on label "True" at bounding box center [308, 362] width 41 height 27
click at [307, 364] on span "True" at bounding box center [312, 362] width 15 height 9
click at [303, 364] on input "True" at bounding box center [298, 363] width 9 height 7
radio input "true"
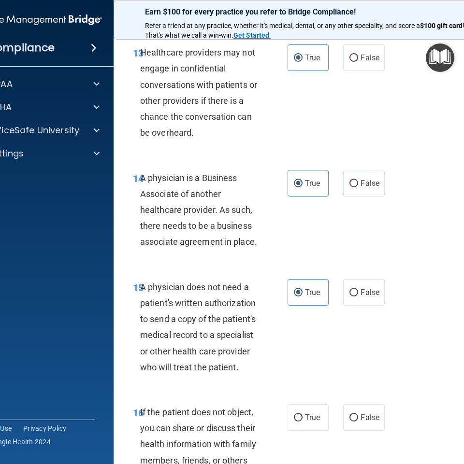
scroll to position [1498, 0]
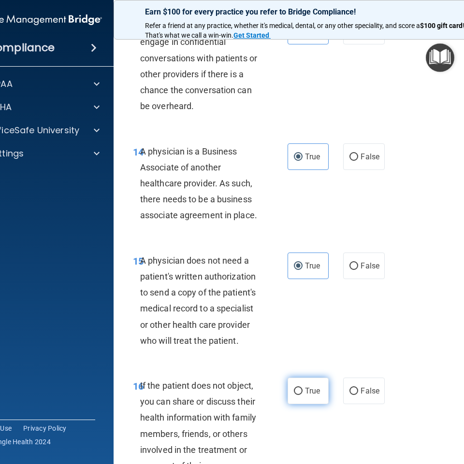
click at [294, 392] on input "True" at bounding box center [298, 391] width 9 height 7
radio input "true"
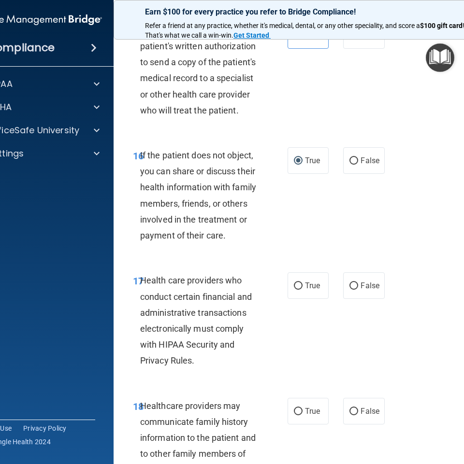
scroll to position [1788, 0]
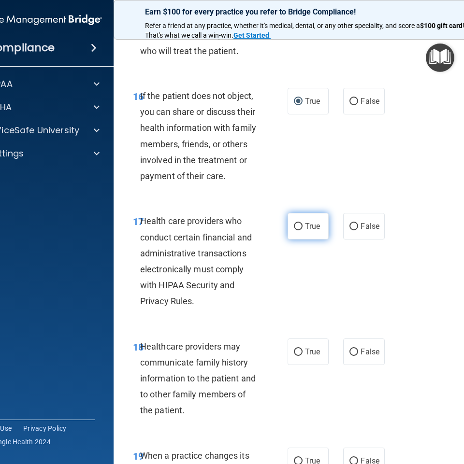
click at [294, 229] on input "True" at bounding box center [298, 226] width 9 height 7
radio input "true"
click at [301, 353] on label "True" at bounding box center [308, 352] width 41 height 27
click at [301, 353] on input "True" at bounding box center [298, 352] width 9 height 7
radio input "true"
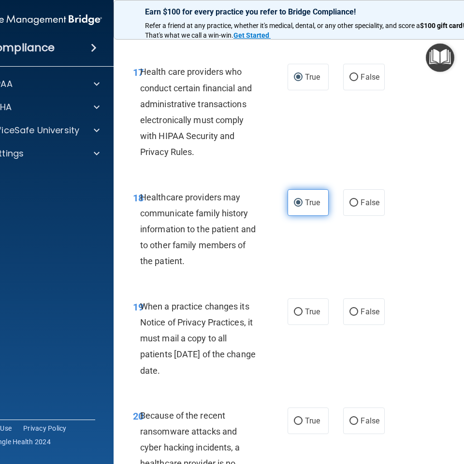
scroll to position [1981, 0]
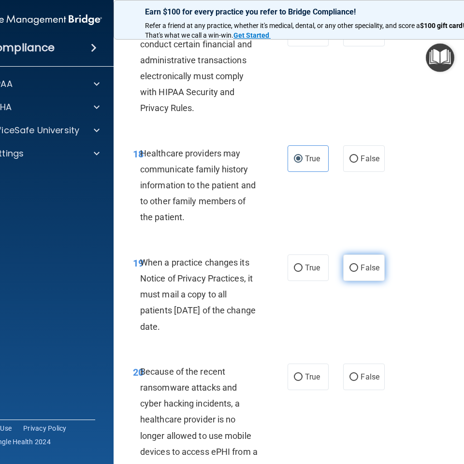
click at [368, 272] on span "False" at bounding box center [370, 267] width 19 height 9
click at [358, 272] on input "False" at bounding box center [353, 268] width 9 height 7
radio input "true"
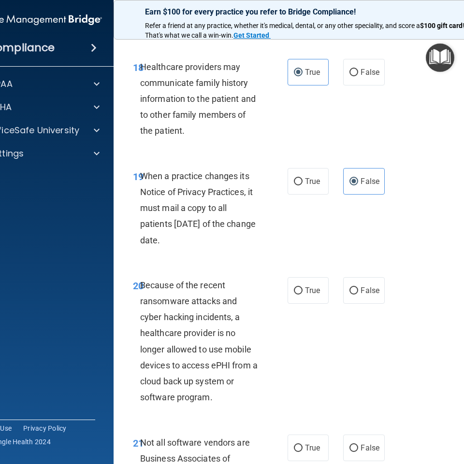
scroll to position [2078, 0]
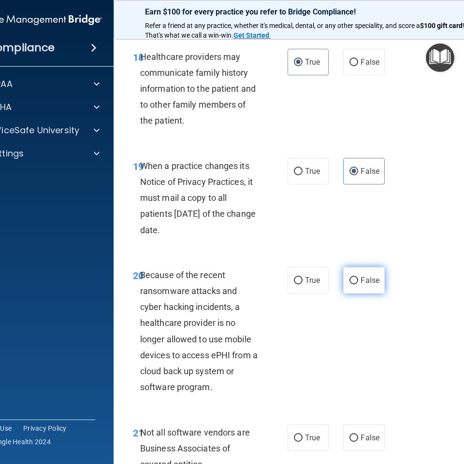
click at [354, 284] on input "False" at bounding box center [353, 280] width 9 height 7
radio input "true"
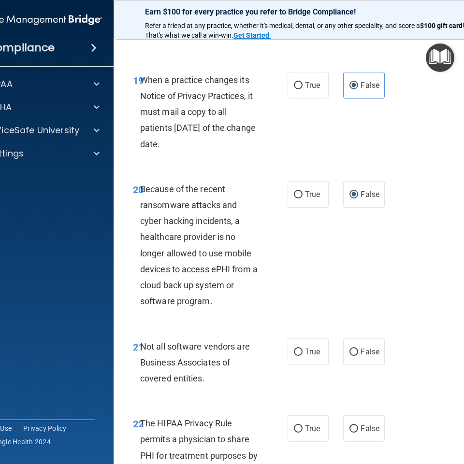
scroll to position [2175, 0]
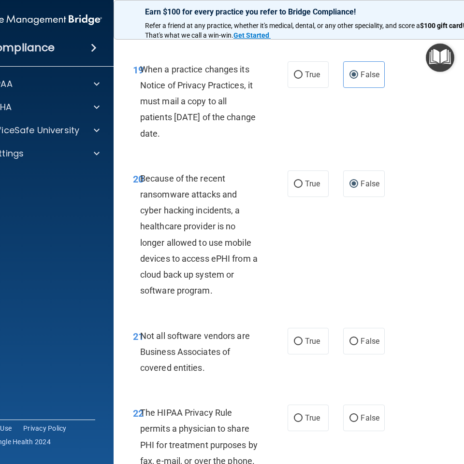
click at [280, 346] on div "21 Not all software vendors are Business Associates of covered entities." at bounding box center [210, 354] width 184 height 53
click at [299, 341] on input "True" at bounding box center [298, 341] width 9 height 7
radio input "true"
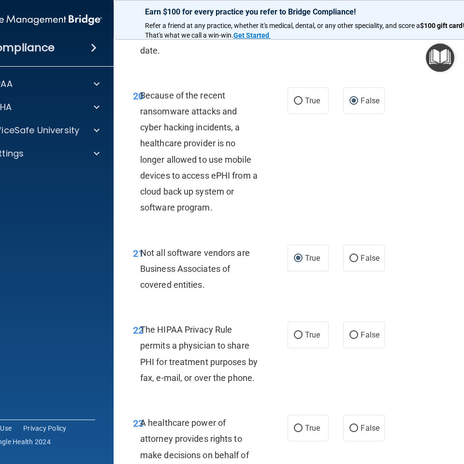
scroll to position [2271, 0]
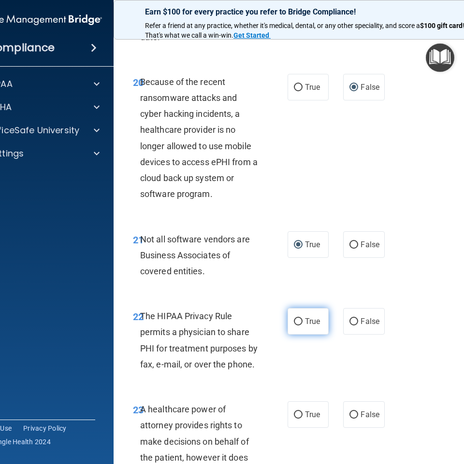
click at [315, 323] on span "True" at bounding box center [312, 321] width 15 height 9
click at [303, 323] on input "True" at bounding box center [298, 321] width 9 height 7
radio input "true"
click at [307, 419] on span "True" at bounding box center [312, 414] width 15 height 9
click at [303, 419] on input "True" at bounding box center [298, 415] width 9 height 7
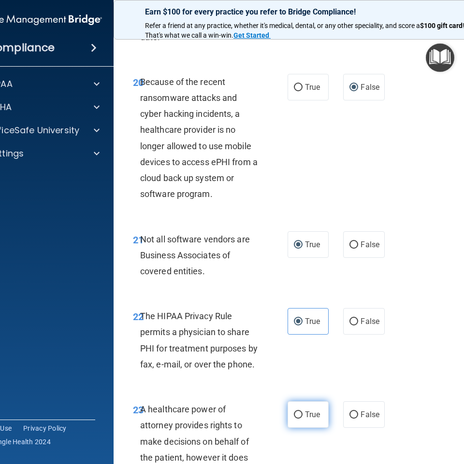
radio input "true"
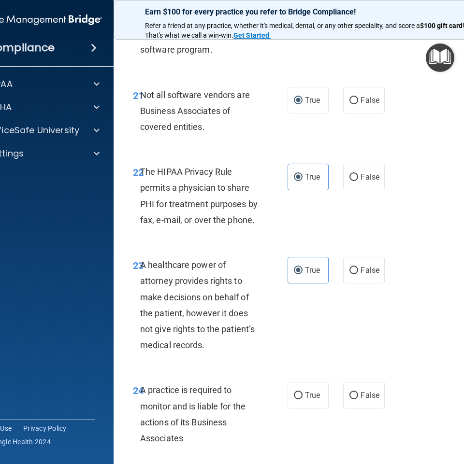
scroll to position [2416, 0]
click at [313, 402] on label "True" at bounding box center [308, 395] width 41 height 27
click at [303, 399] on input "True" at bounding box center [298, 395] width 9 height 7
radio input "true"
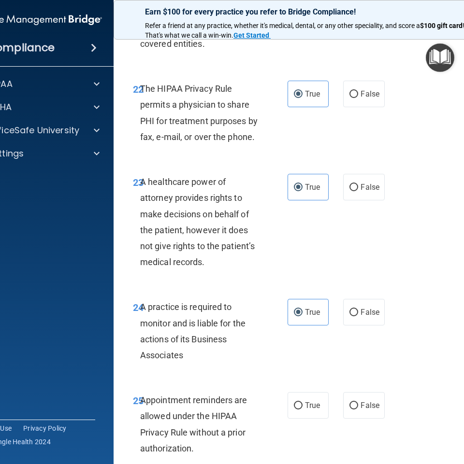
scroll to position [2513, 0]
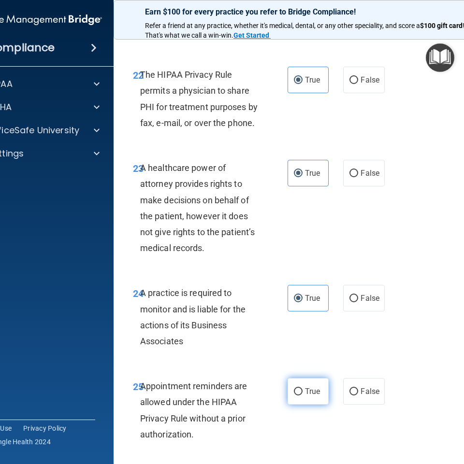
click at [305, 391] on span "True" at bounding box center [312, 391] width 15 height 9
click at [302, 391] on input "True" at bounding box center [298, 392] width 9 height 7
radio input "true"
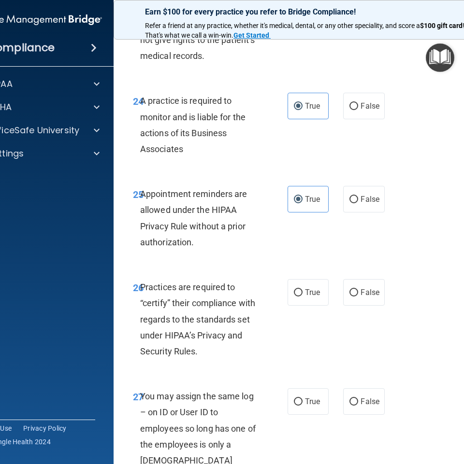
scroll to position [2706, 0]
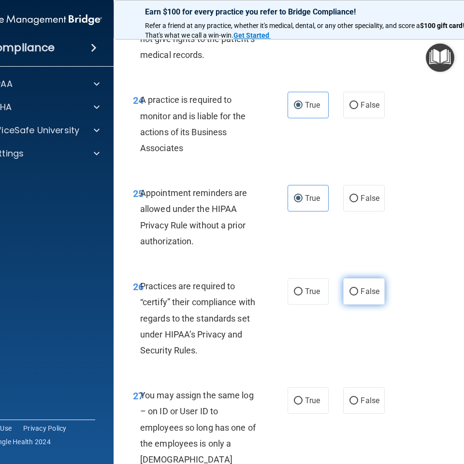
click at [356, 295] on label "False" at bounding box center [363, 291] width 41 height 27
click at [356, 295] on input "False" at bounding box center [353, 292] width 9 height 7
radio input "true"
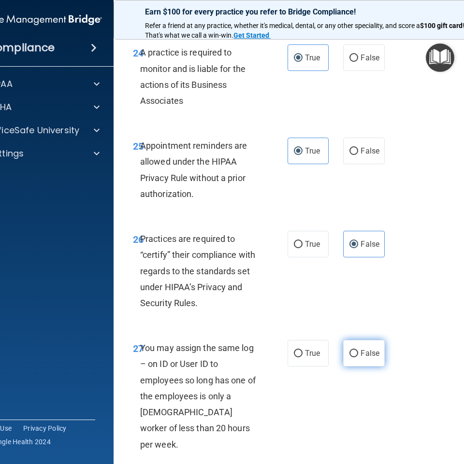
scroll to position [2755, 0]
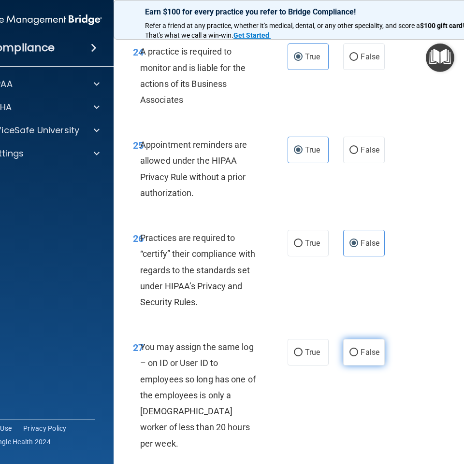
click at [361, 351] on span "False" at bounding box center [370, 352] width 19 height 9
click at [358, 351] on input "False" at bounding box center [353, 352] width 9 height 7
radio input "true"
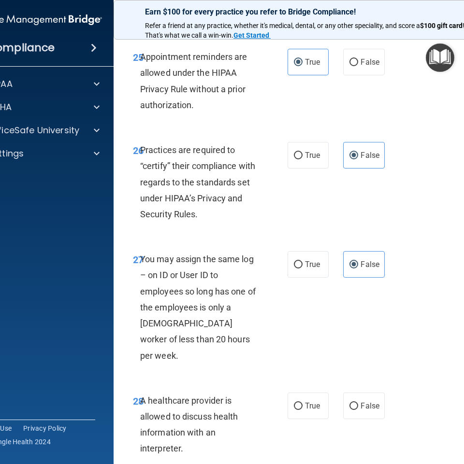
scroll to position [2899, 0]
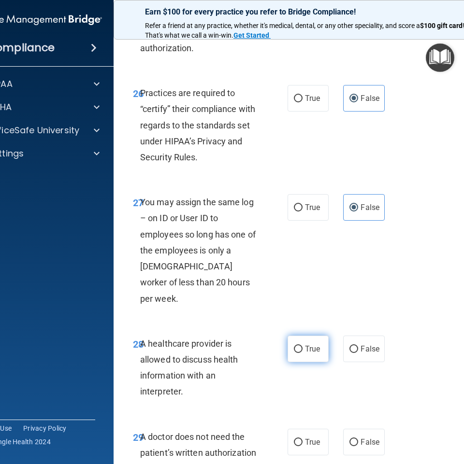
click at [313, 339] on label "True" at bounding box center [308, 349] width 41 height 27
click at [303, 346] on input "True" at bounding box center [298, 349] width 9 height 7
radio input "true"
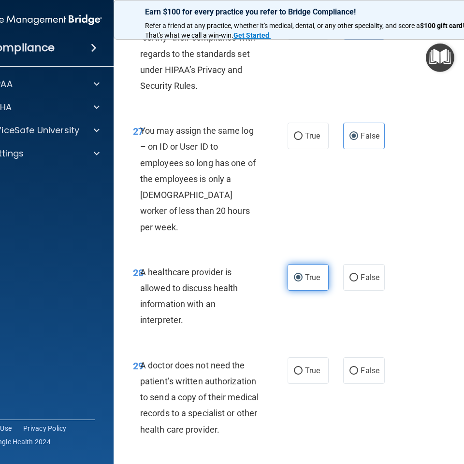
scroll to position [2996, 0]
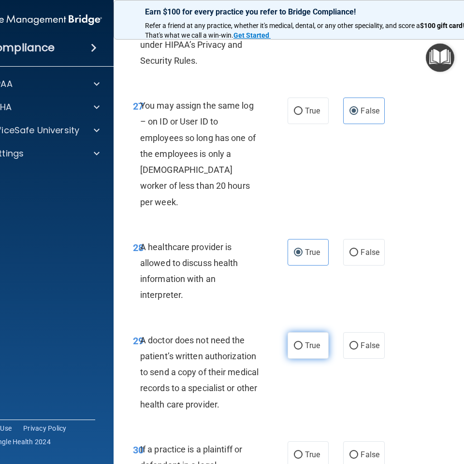
click at [295, 332] on label "True" at bounding box center [308, 345] width 41 height 27
click at [295, 343] on input "True" at bounding box center [298, 346] width 9 height 7
radio input "true"
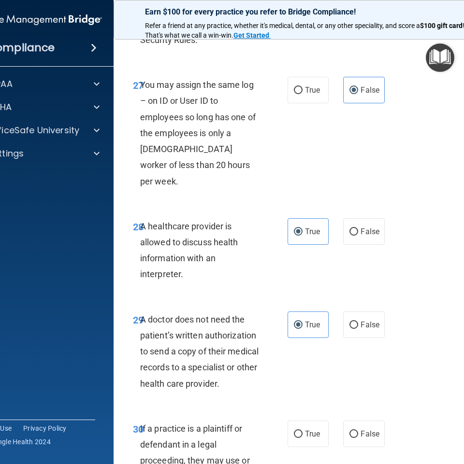
scroll to position [3044, 0]
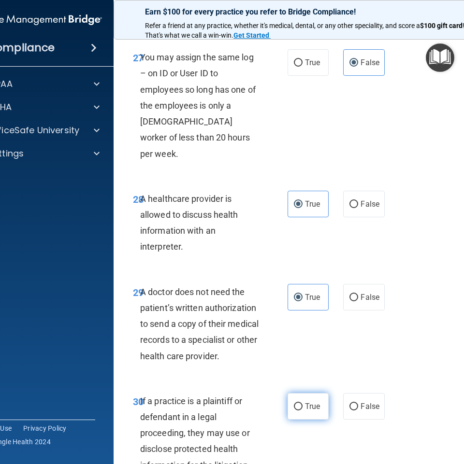
click at [307, 393] on label "True" at bounding box center [308, 406] width 41 height 27
click at [303, 404] on input "True" at bounding box center [298, 407] width 9 height 7
radio input "true"
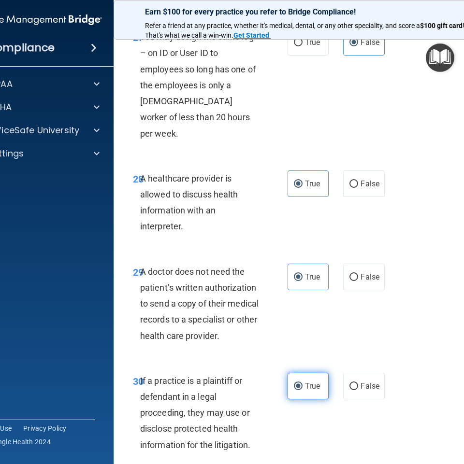
scroll to position [3117, 0]
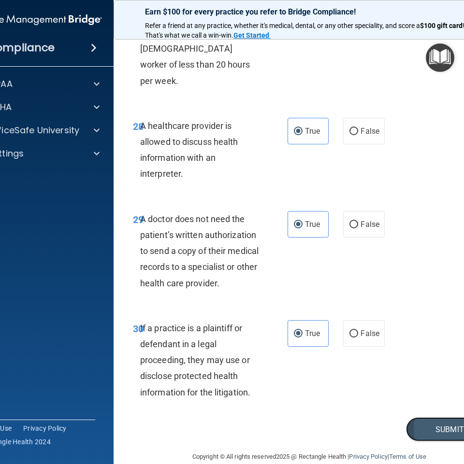
click at [411, 419] on button "Submit" at bounding box center [449, 430] width 87 height 25
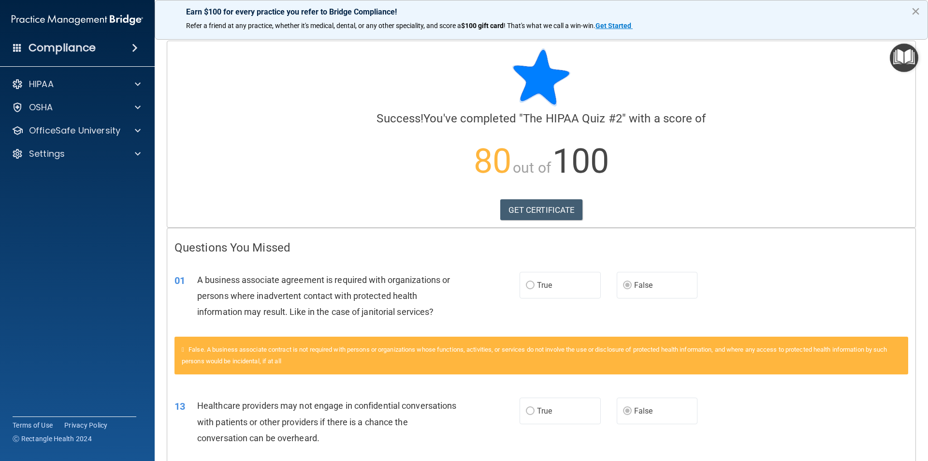
click at [913, 4] on button "×" at bounding box center [915, 10] width 9 height 15
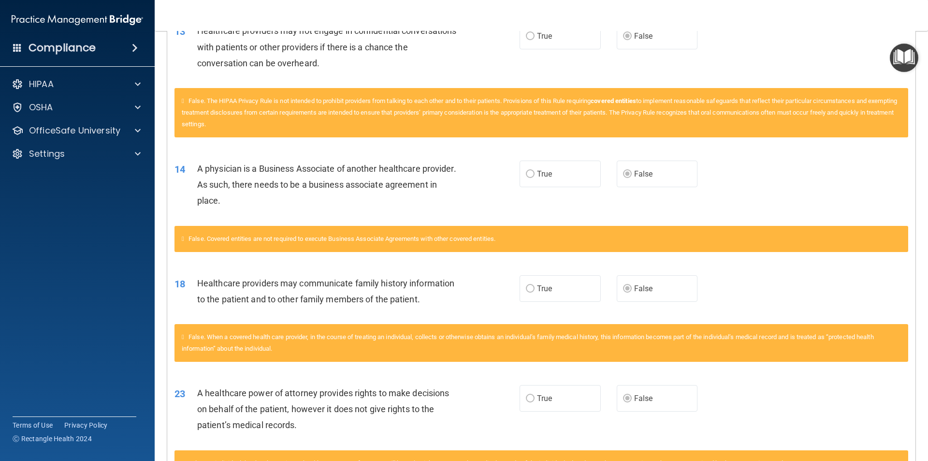
scroll to position [86, 0]
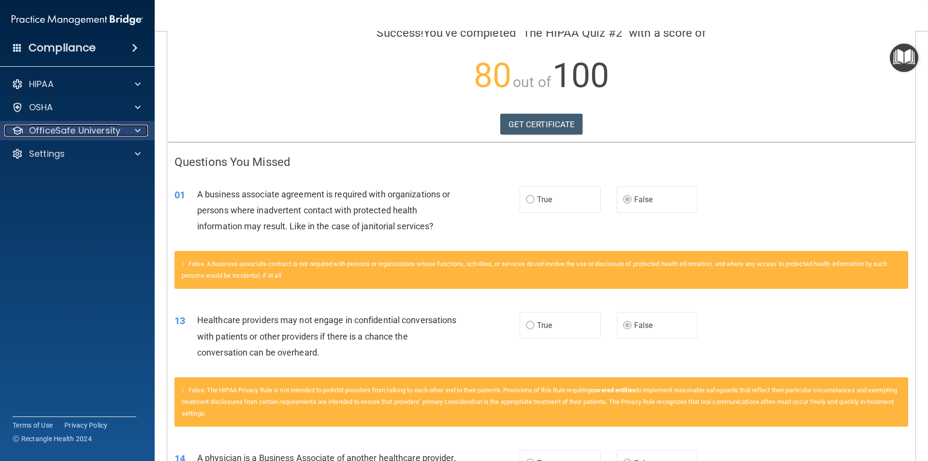
click at [83, 125] on p "OfficeSafe University" at bounding box center [74, 131] width 91 height 12
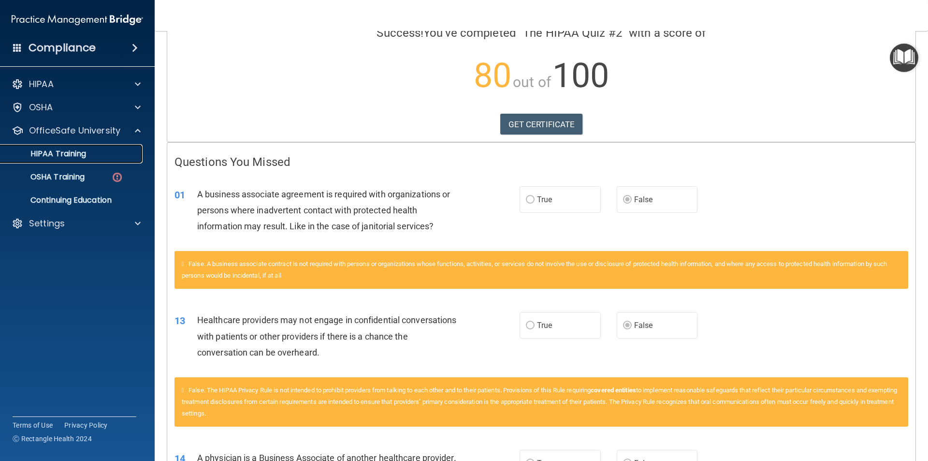
click at [70, 149] on p "HIPAA Training" at bounding box center [46, 154] width 80 height 10
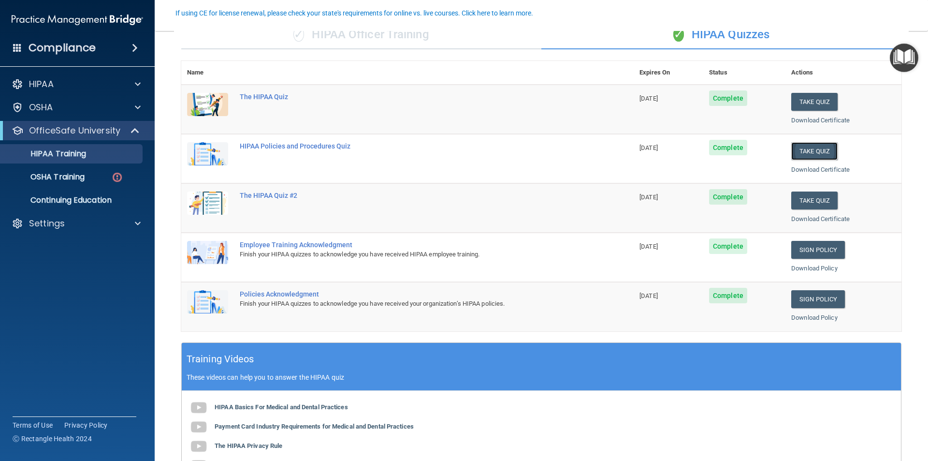
click at [803, 152] on button "Take Quiz" at bounding box center [814, 151] width 46 height 18
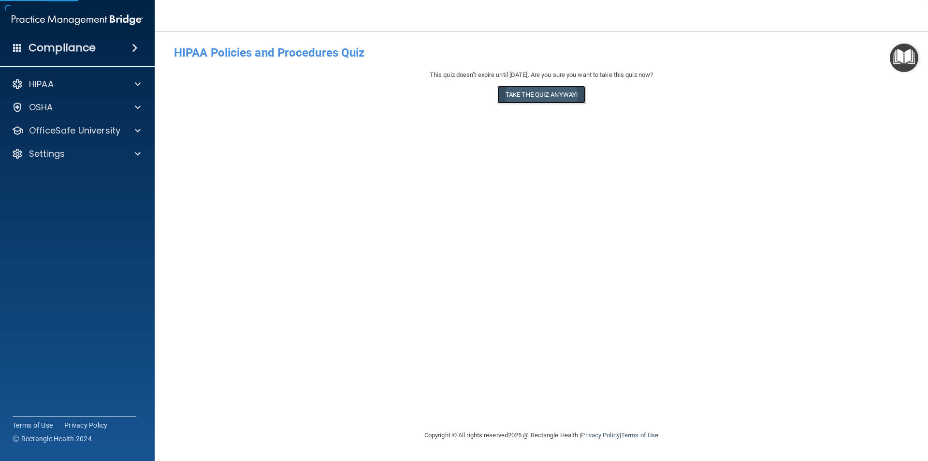
click at [539, 90] on button "Take the quiz anyway!" at bounding box center [541, 95] width 88 height 18
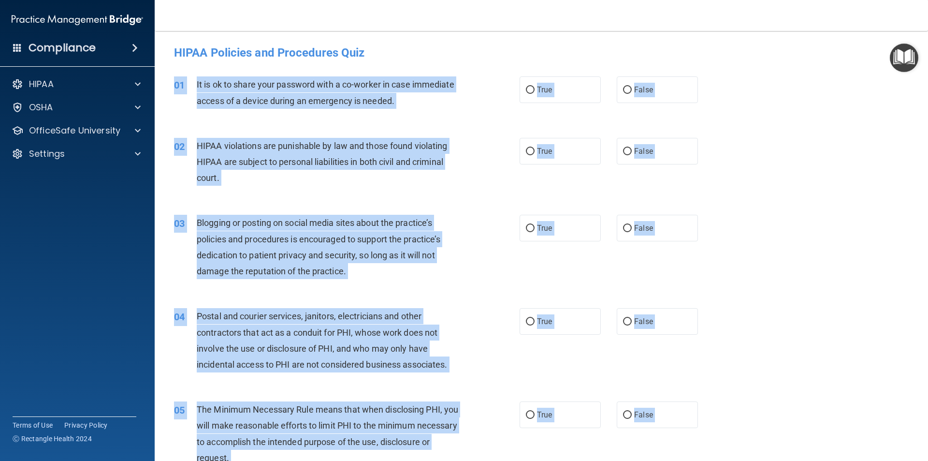
drag, startPoint x: 351, startPoint y: 379, endPoint x: 173, endPoint y: 71, distance: 355.9
copy div "01 It is ok to share your password with a co-worker in case immediate access of…"
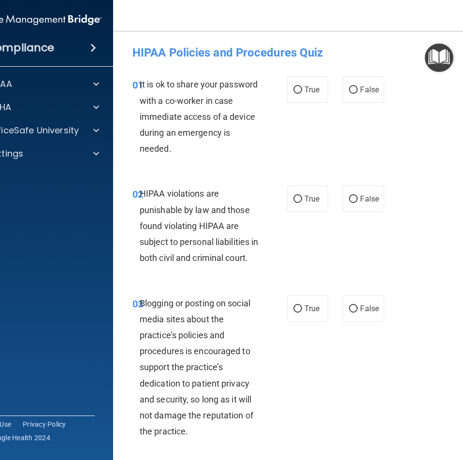
click at [259, 36] on main "- HIPAA Policies and Procedures Quiz This quiz doesn’t expire until 08/06/2026.…" at bounding box center [308, 245] width 391 height 429
click at [360, 88] on span "False" at bounding box center [369, 89] width 19 height 9
click at [357, 88] on input "False" at bounding box center [353, 90] width 9 height 7
radio input "true"
click at [304, 204] on label "True" at bounding box center [307, 199] width 41 height 27
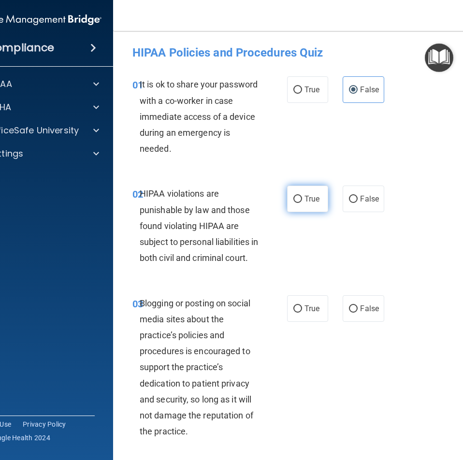
click at [302, 203] on input "True" at bounding box center [297, 199] width 9 height 7
radio input "true"
click at [360, 313] on span "False" at bounding box center [369, 308] width 19 height 9
click at [358, 313] on input "False" at bounding box center [353, 308] width 9 height 7
radio input "true"
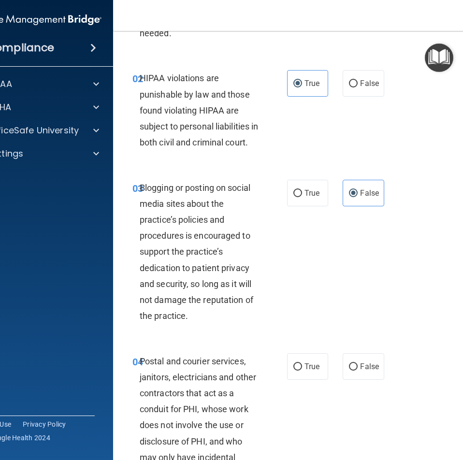
scroll to position [145, 0]
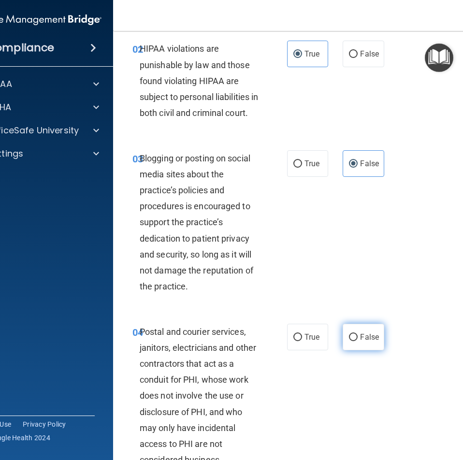
click at [357, 350] on label "False" at bounding box center [363, 337] width 41 height 27
click at [357, 341] on input "False" at bounding box center [353, 337] width 9 height 7
radio input "true"
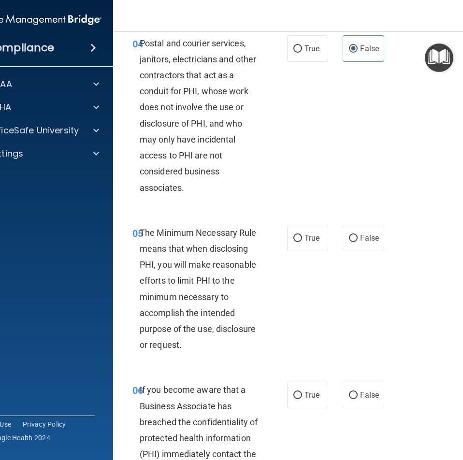
scroll to position [435, 0]
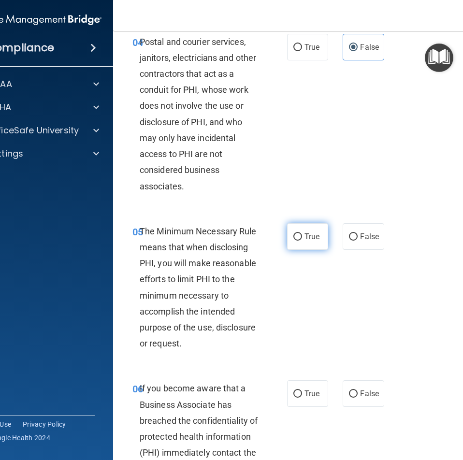
click at [305, 246] on label "True" at bounding box center [307, 236] width 41 height 27
click at [302, 241] on input "True" at bounding box center [297, 236] width 9 height 7
radio input "true"
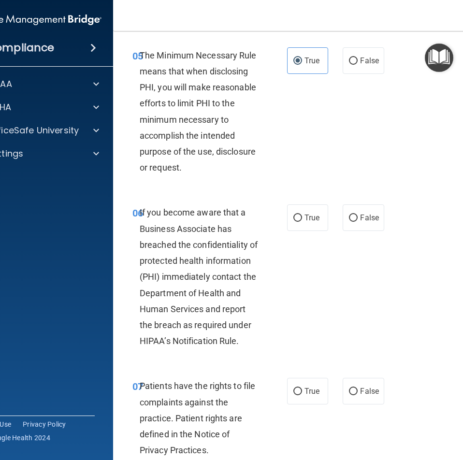
scroll to position [628, 0]
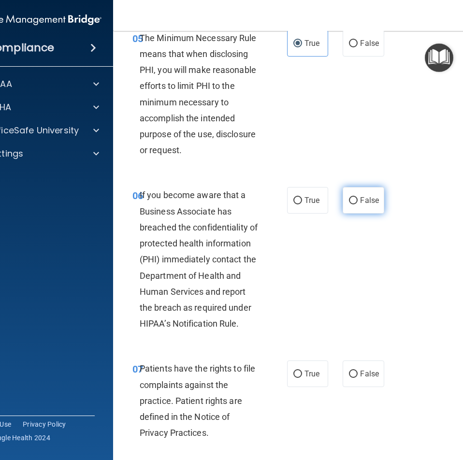
click at [364, 208] on label "False" at bounding box center [363, 200] width 41 height 27
click at [358, 204] on input "False" at bounding box center [353, 200] width 9 height 7
radio input "true"
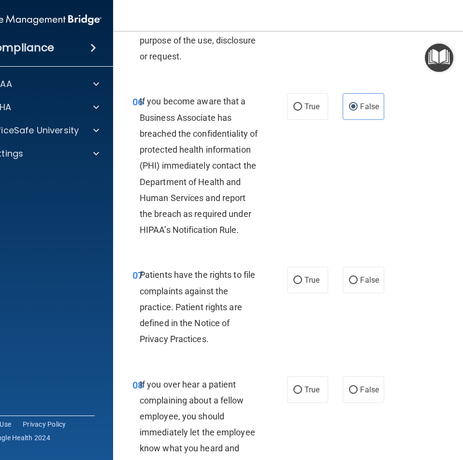
scroll to position [773, 0]
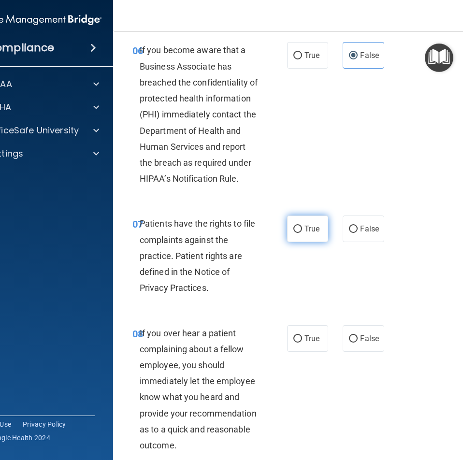
click at [304, 233] on span "True" at bounding box center [311, 228] width 15 height 9
click at [302, 233] on input "True" at bounding box center [297, 229] width 9 height 7
radio input "true"
click at [362, 352] on label "False" at bounding box center [363, 338] width 41 height 27
click at [358, 343] on input "False" at bounding box center [353, 338] width 9 height 7
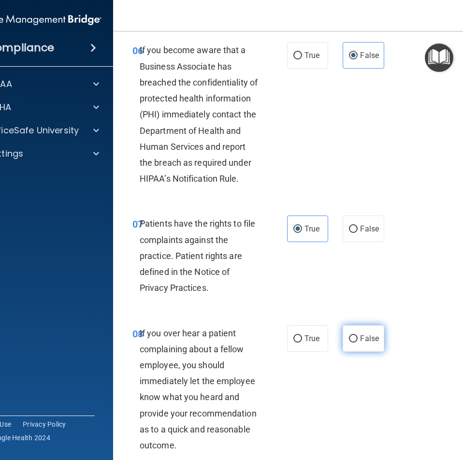
radio input "true"
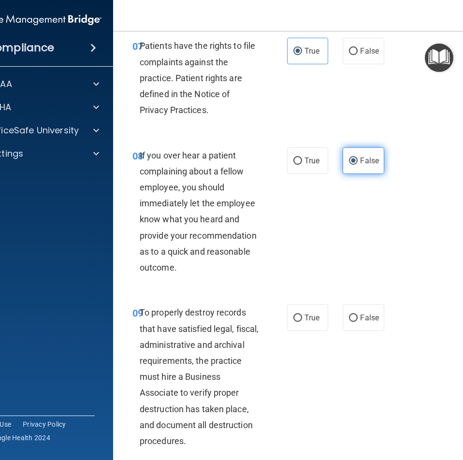
scroll to position [966, 0]
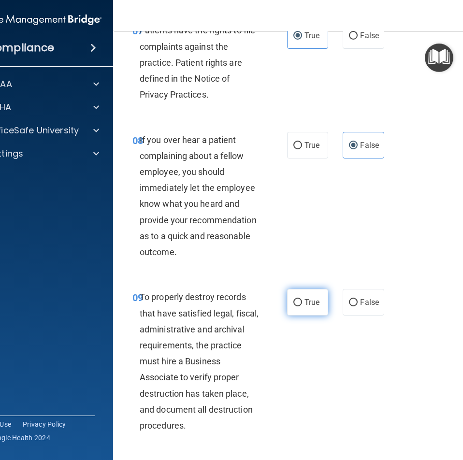
click at [293, 306] on input "True" at bounding box center [297, 302] width 9 height 7
radio input "true"
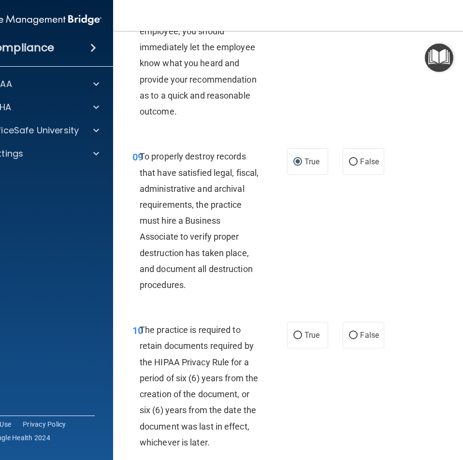
scroll to position [1111, 0]
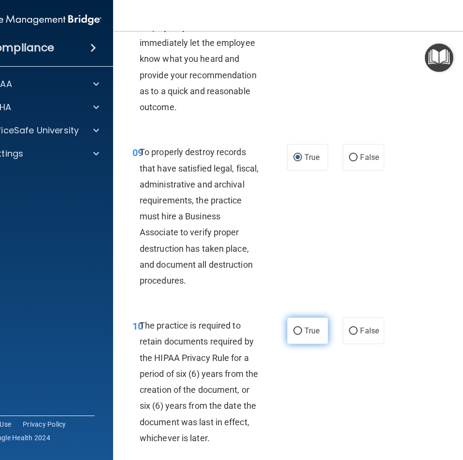
click at [296, 335] on input "True" at bounding box center [297, 331] width 9 height 7
radio input "true"
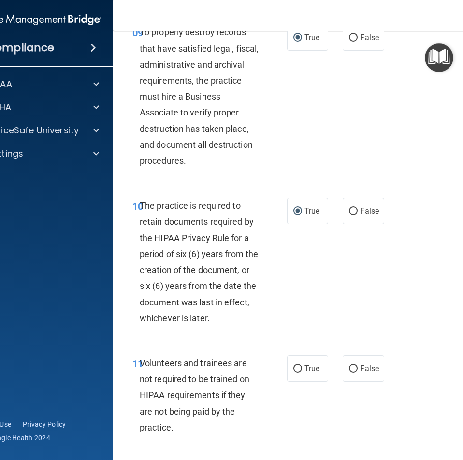
scroll to position [1305, 0]
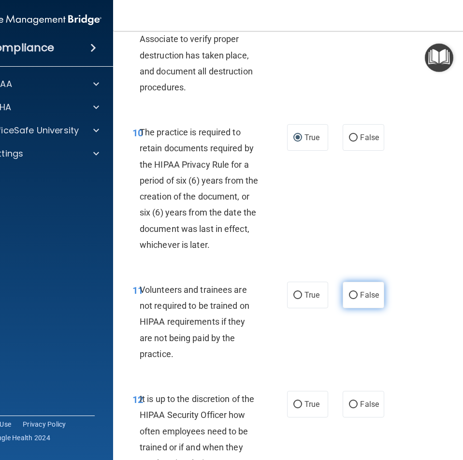
click at [368, 308] on label "False" at bounding box center [363, 295] width 41 height 27
click at [358, 299] on input "False" at bounding box center [353, 295] width 9 height 7
radio input "true"
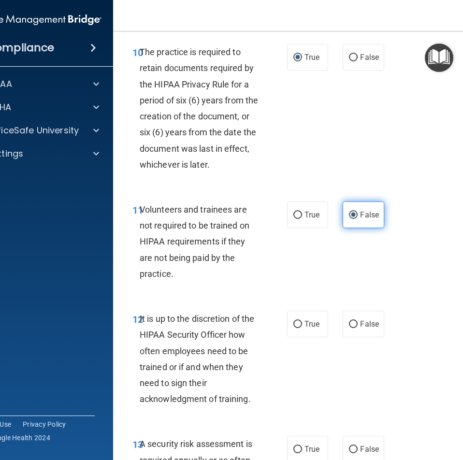
scroll to position [1401, 0]
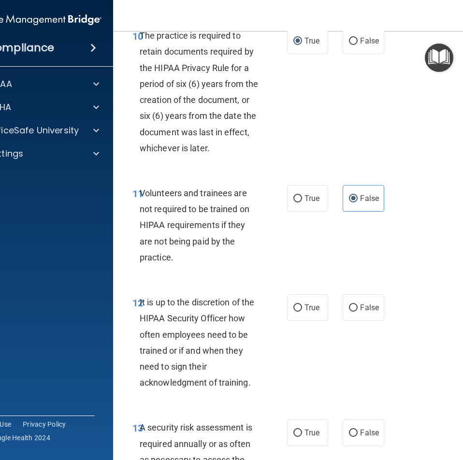
click at [360, 337] on div "12 It is up to the discretion of the HIPAA Security Officer how often employees…" at bounding box center [308, 344] width 367 height 125
click at [361, 312] on span "False" at bounding box center [369, 307] width 19 height 9
click at [358, 312] on input "False" at bounding box center [353, 307] width 9 height 7
radio input "true"
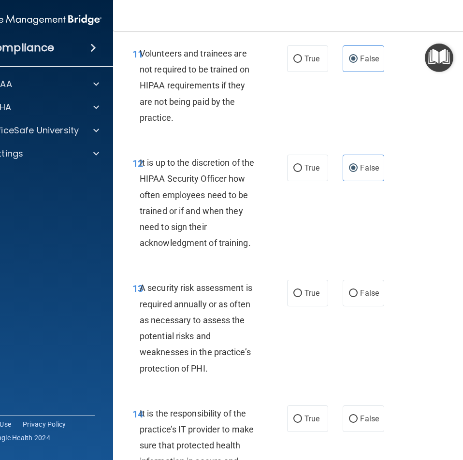
scroll to position [1546, 0]
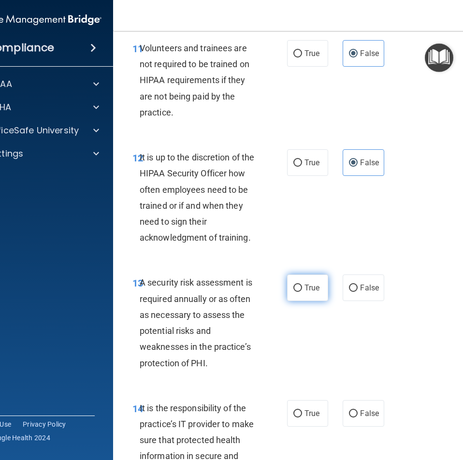
click at [298, 292] on input "True" at bounding box center [297, 288] width 9 height 7
radio input "true"
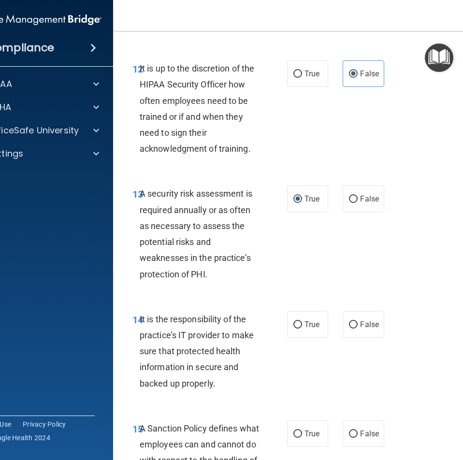
scroll to position [1643, 0]
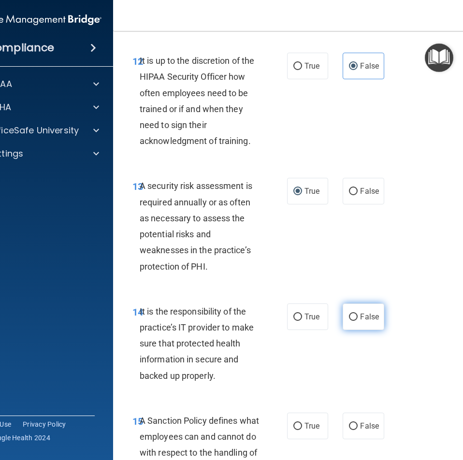
click at [363, 321] on span "False" at bounding box center [369, 316] width 19 height 9
click at [358, 321] on input "False" at bounding box center [353, 317] width 9 height 7
radio input "true"
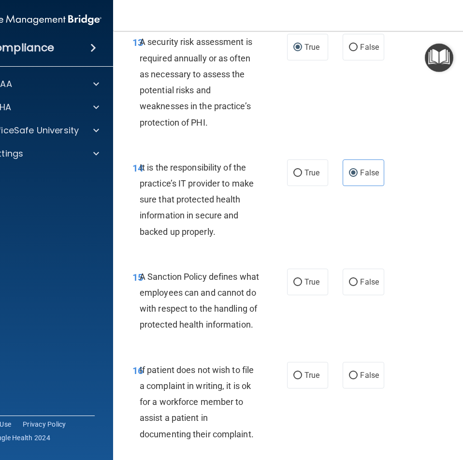
scroll to position [1788, 0]
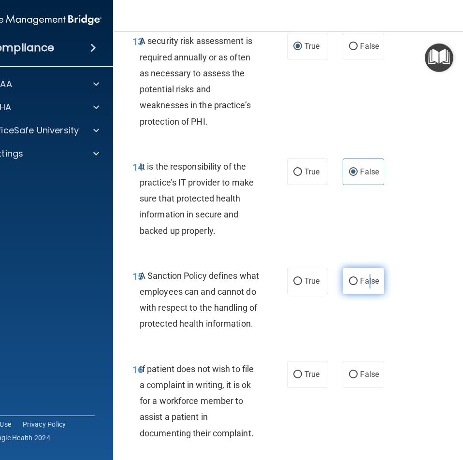
click at [366, 286] on span "False" at bounding box center [369, 280] width 19 height 9
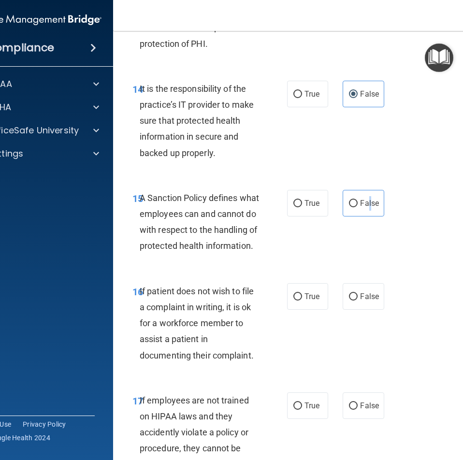
scroll to position [1885, 0]
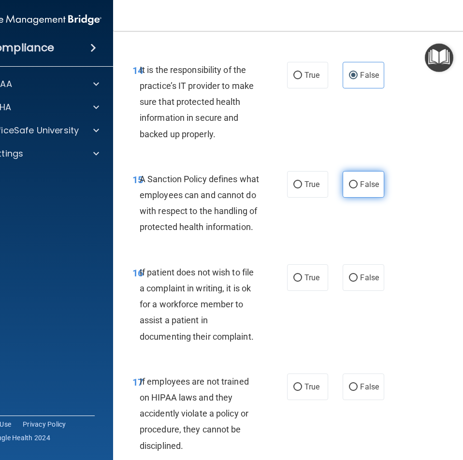
click at [369, 190] on label "False" at bounding box center [363, 184] width 41 height 27
click at [358, 188] on input "False" at bounding box center [353, 184] width 9 height 7
radio input "true"
click at [363, 189] on span "False" at bounding box center [369, 184] width 19 height 9
click at [358, 188] on input "False" at bounding box center [353, 184] width 9 height 7
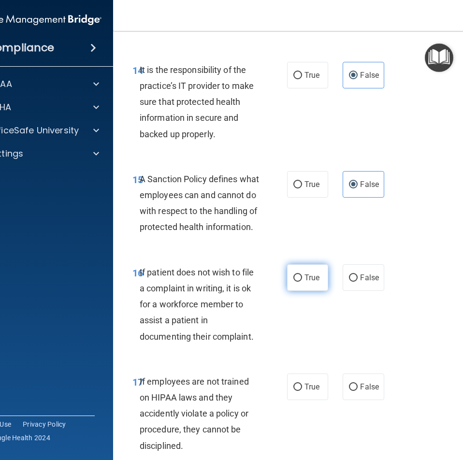
click at [296, 282] on input "True" at bounding box center [297, 277] width 9 height 7
radio input "true"
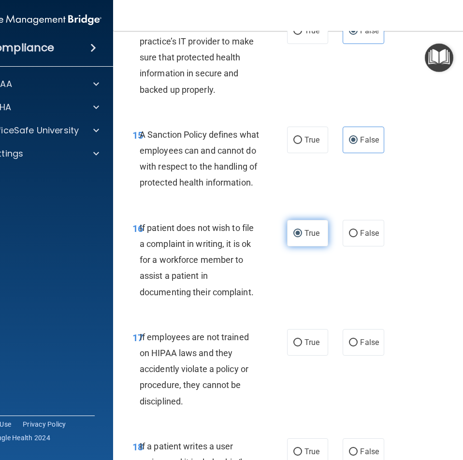
scroll to position [1933, 0]
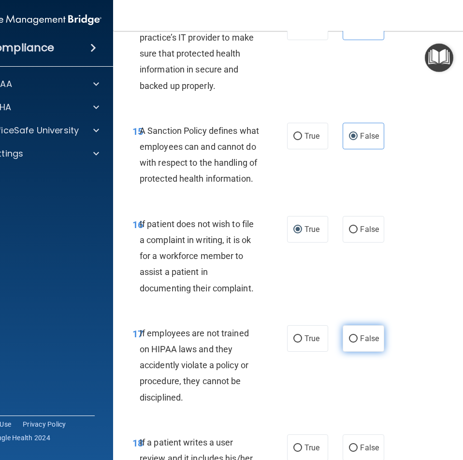
click at [361, 343] on span "False" at bounding box center [369, 338] width 19 height 9
click at [358, 343] on input "False" at bounding box center [353, 338] width 9 height 7
radio input "true"
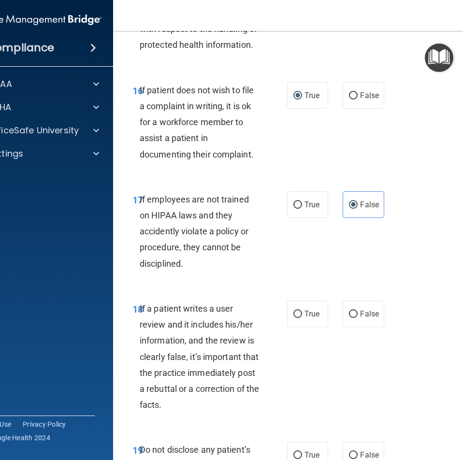
scroll to position [2078, 0]
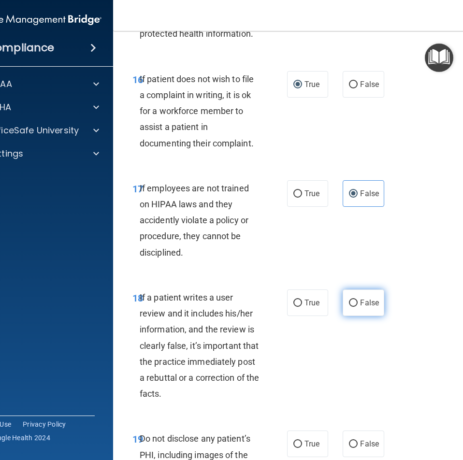
click at [358, 316] on label "False" at bounding box center [363, 302] width 41 height 27
click at [358, 307] on input "False" at bounding box center [353, 303] width 9 height 7
radio input "true"
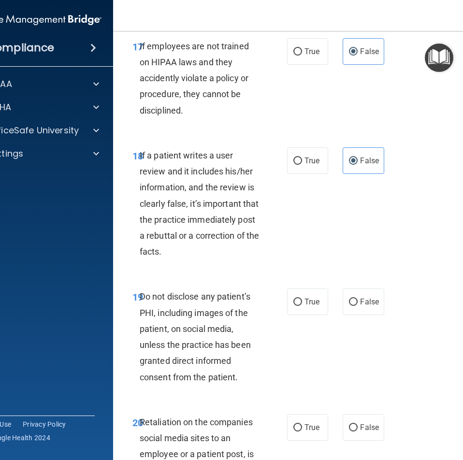
scroll to position [2223, 0]
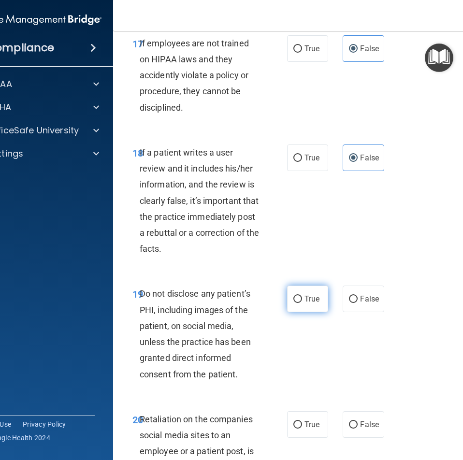
click at [300, 312] on label "True" at bounding box center [307, 299] width 41 height 27
click at [300, 303] on input "True" at bounding box center [297, 299] width 9 height 7
radio input "true"
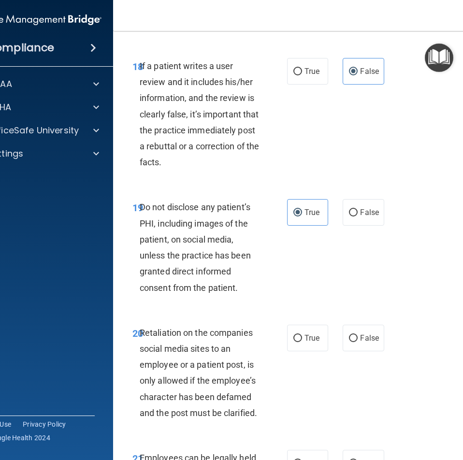
scroll to position [2320, 0]
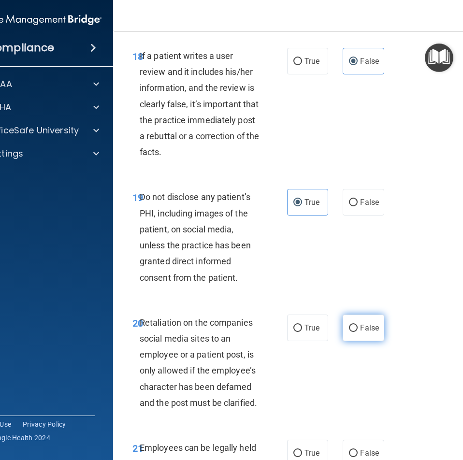
click at [368, 332] on span "False" at bounding box center [369, 327] width 19 height 9
click at [358, 332] on input "False" at bounding box center [353, 328] width 9 height 7
radio input "true"
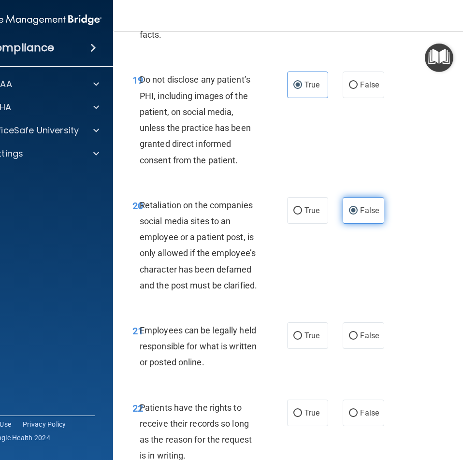
scroll to position [2465, 0]
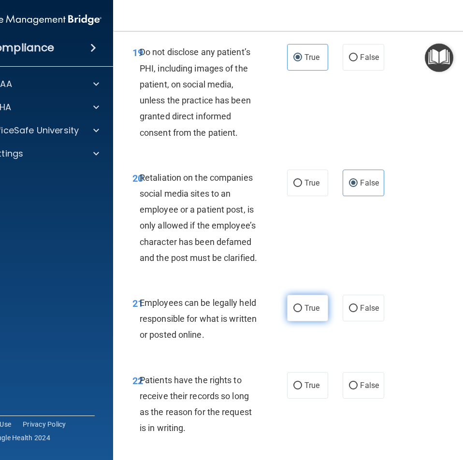
click at [308, 313] on span "True" at bounding box center [311, 307] width 15 height 9
click at [302, 312] on input "True" at bounding box center [297, 308] width 9 height 7
radio input "true"
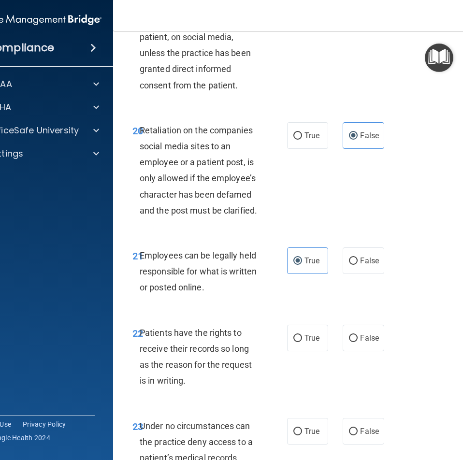
scroll to position [2513, 0]
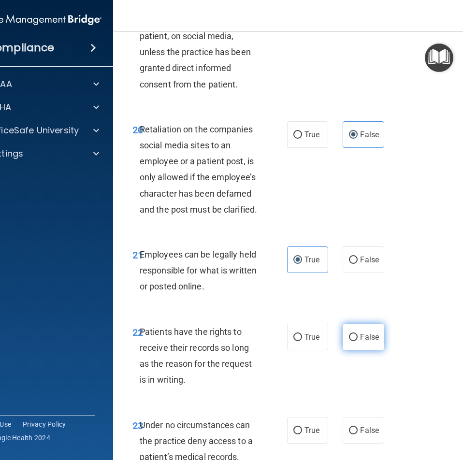
click at [360, 342] on span "False" at bounding box center [369, 336] width 19 height 9
click at [357, 341] on input "False" at bounding box center [353, 337] width 9 height 7
radio input "true"
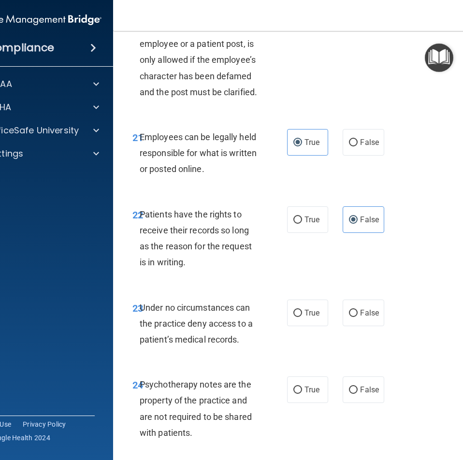
scroll to position [2658, 0]
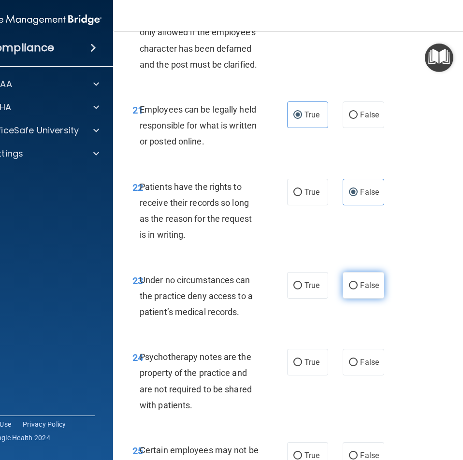
click at [360, 290] on span "False" at bounding box center [369, 285] width 19 height 9
click at [357, 289] on input "False" at bounding box center [353, 285] width 9 height 7
radio input "true"
click at [291, 375] on label "True" at bounding box center [307, 362] width 41 height 27
click at [293, 366] on input "True" at bounding box center [297, 362] width 9 height 7
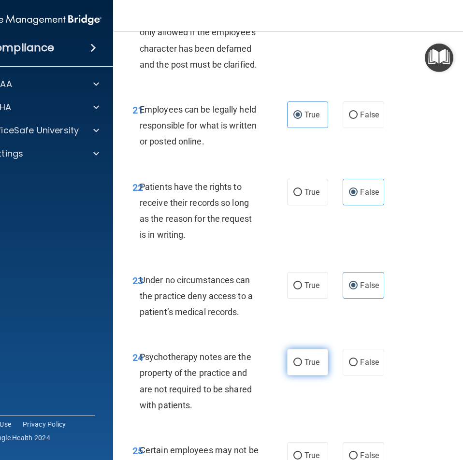
radio input "true"
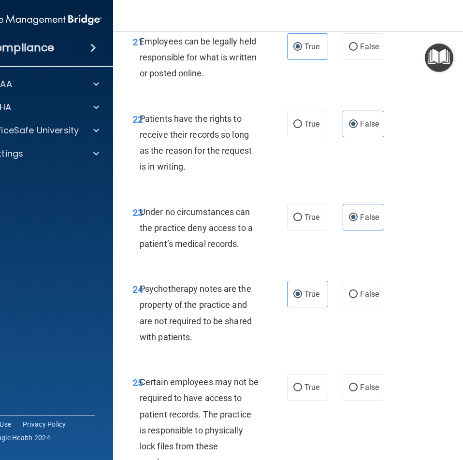
scroll to position [2803, 0]
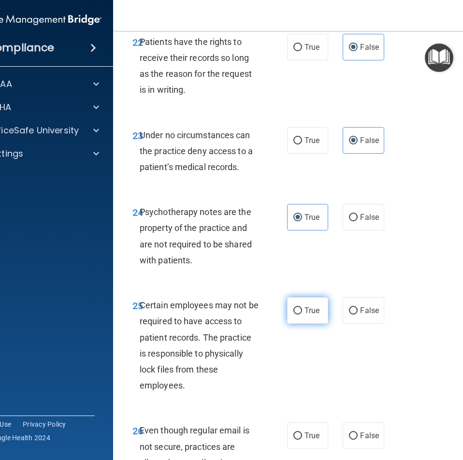
click at [297, 324] on label "True" at bounding box center [307, 310] width 41 height 27
click at [297, 315] on input "True" at bounding box center [297, 310] width 9 height 7
radio input "true"
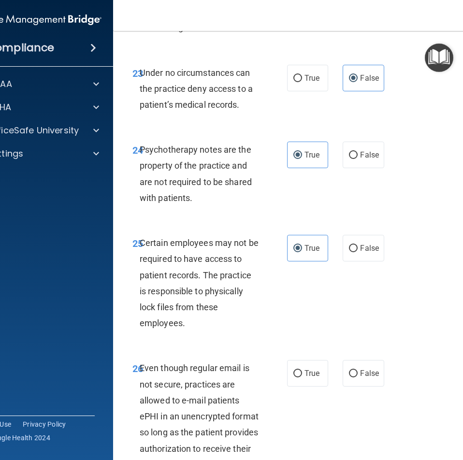
scroll to position [2899, 0]
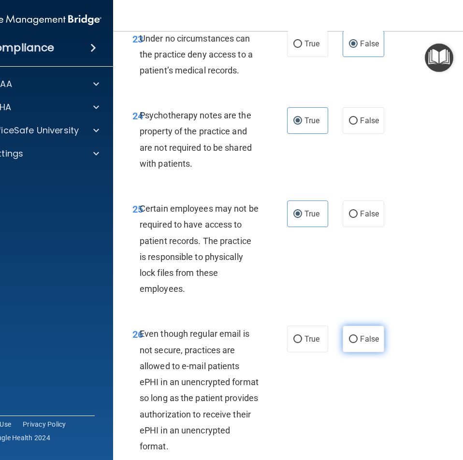
click at [361, 344] on span "False" at bounding box center [369, 338] width 19 height 9
click at [358, 343] on input "False" at bounding box center [353, 339] width 9 height 7
radio input "true"
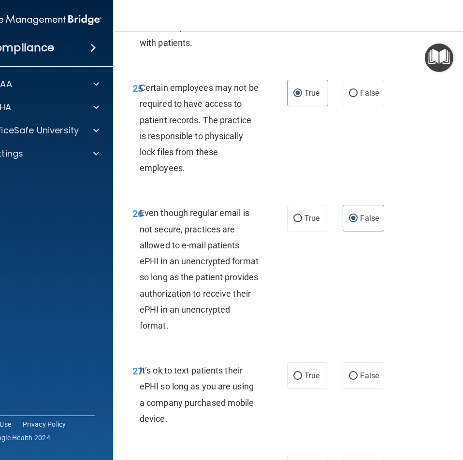
scroll to position [3044, 0]
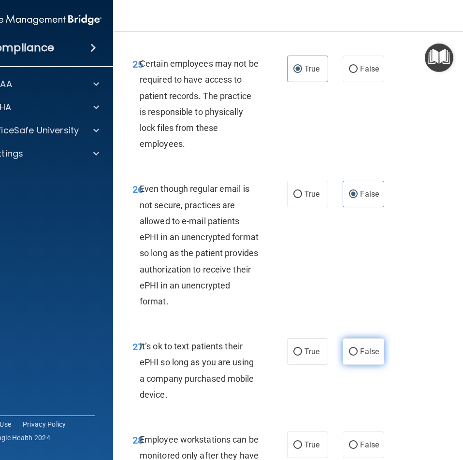
click at [365, 356] on span "False" at bounding box center [369, 351] width 19 height 9
click at [358, 356] on input "False" at bounding box center [353, 351] width 9 height 7
radio input "true"
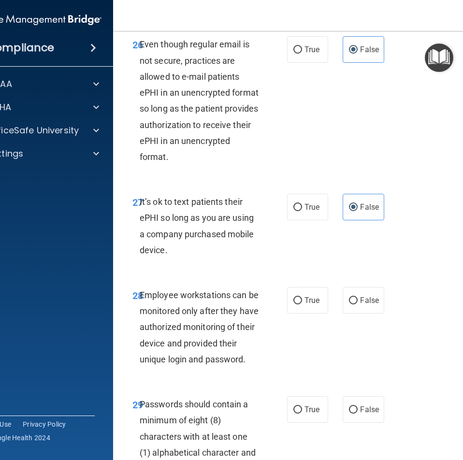
scroll to position [3189, 0]
click at [361, 313] on label "False" at bounding box center [363, 300] width 41 height 27
click at [358, 304] on input "False" at bounding box center [353, 300] width 9 height 7
radio input "true"
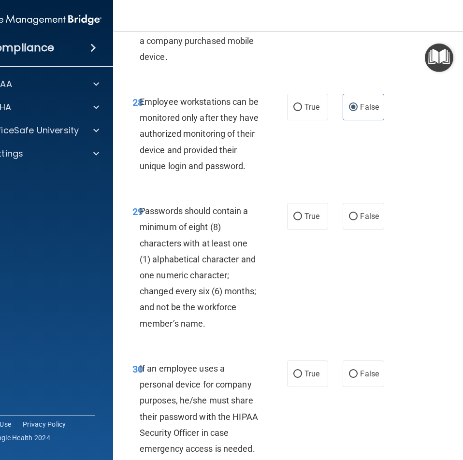
scroll to position [3383, 0]
drag, startPoint x: 401, startPoint y: 330, endPoint x: 214, endPoint y: 304, distance: 188.4
click at [214, 304] on span "Passwords should contain a minimum of eight (8) characters with at least one (1…" at bounding box center [198, 266] width 116 height 123
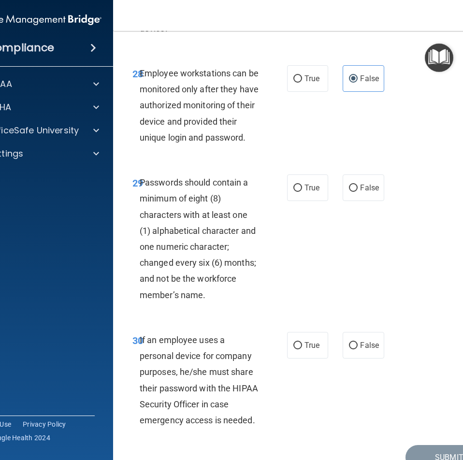
scroll to position [3491, 0]
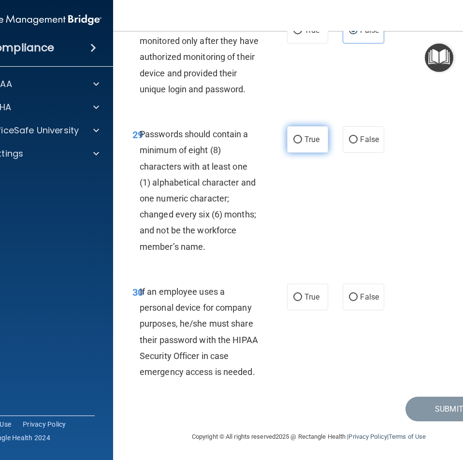
click at [298, 149] on label "True" at bounding box center [307, 139] width 41 height 27
click at [298, 144] on input "True" at bounding box center [297, 139] width 9 height 7
radio input "true"
click at [364, 297] on span "False" at bounding box center [369, 296] width 19 height 9
click at [358, 297] on input "False" at bounding box center [353, 297] width 9 height 7
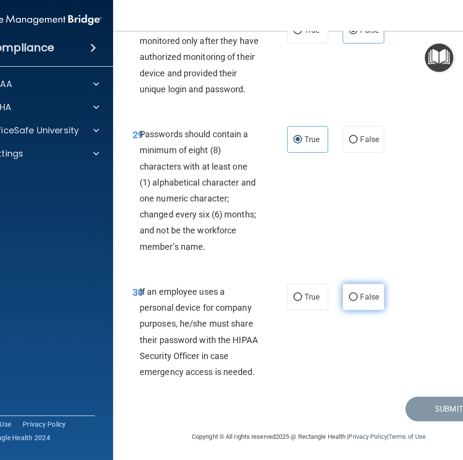
radio input "true"
click at [432, 407] on button "Submit" at bounding box center [448, 409] width 87 height 25
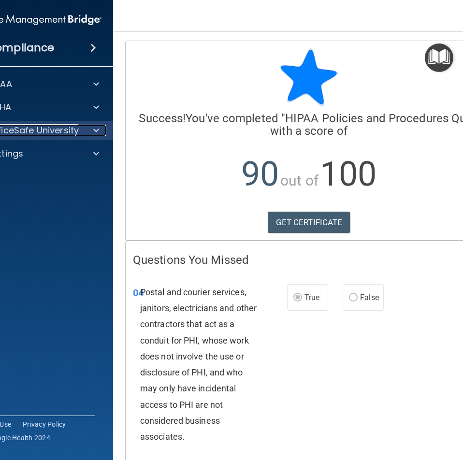
click at [57, 134] on p "OfficeSafe University" at bounding box center [32, 131] width 91 height 12
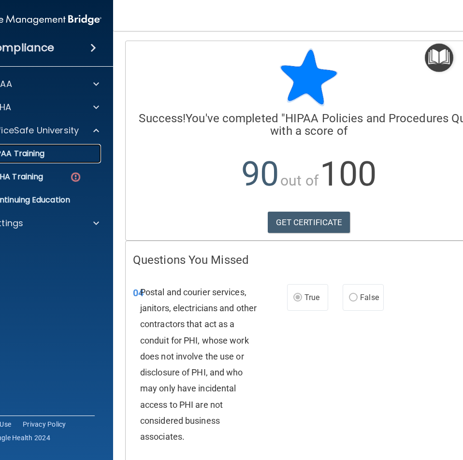
click at [37, 158] on p "HIPAA Training" at bounding box center [5, 154] width 80 height 10
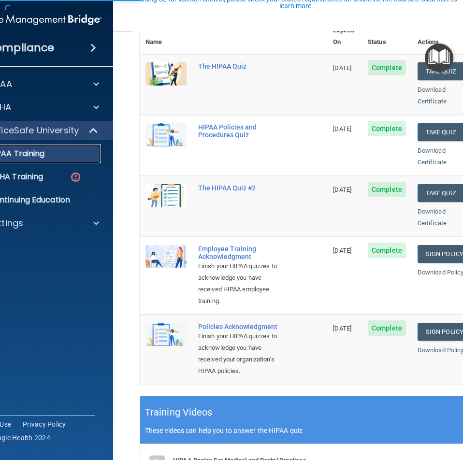
scroll to position [145, 0]
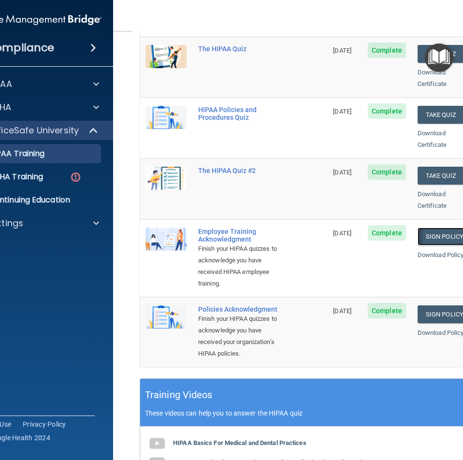
click at [449, 228] on link "Sign Policy" at bounding box center [445, 237] width 54 height 18
click at [429, 306] on link "Sign Policy" at bounding box center [445, 314] width 54 height 18
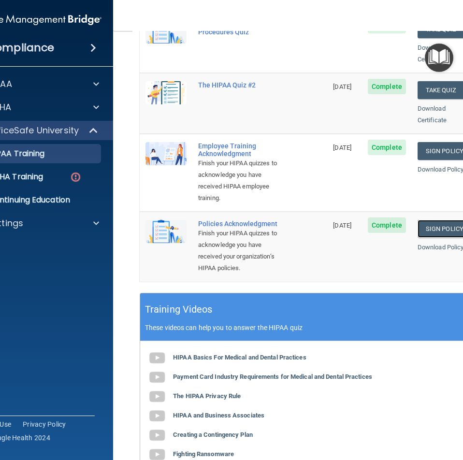
scroll to position [180, 0]
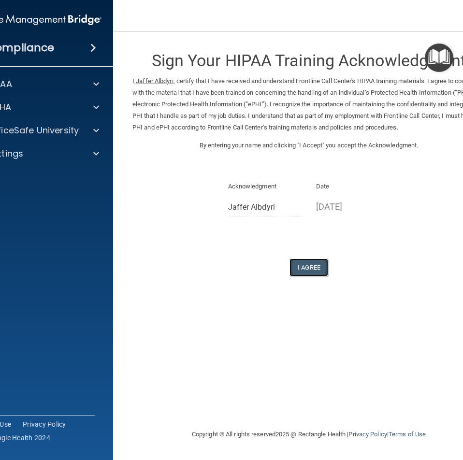
click at [304, 269] on button "I Agree" at bounding box center [308, 268] width 39 height 18
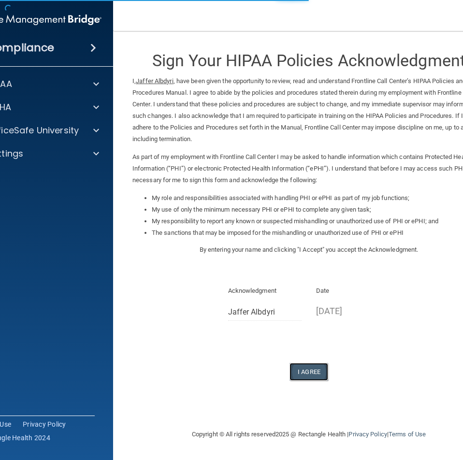
click at [303, 374] on button "I Agree" at bounding box center [308, 372] width 39 height 18
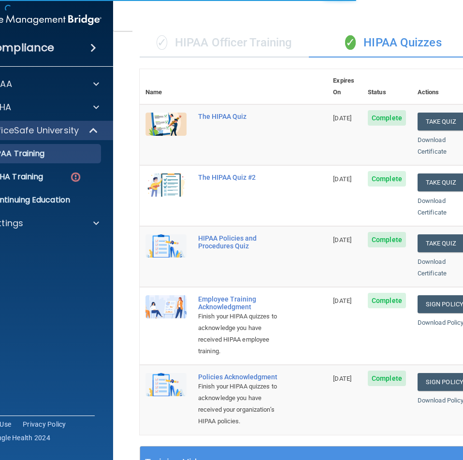
scroll to position [97, 0]
